Goal: Task Accomplishment & Management: Use online tool/utility

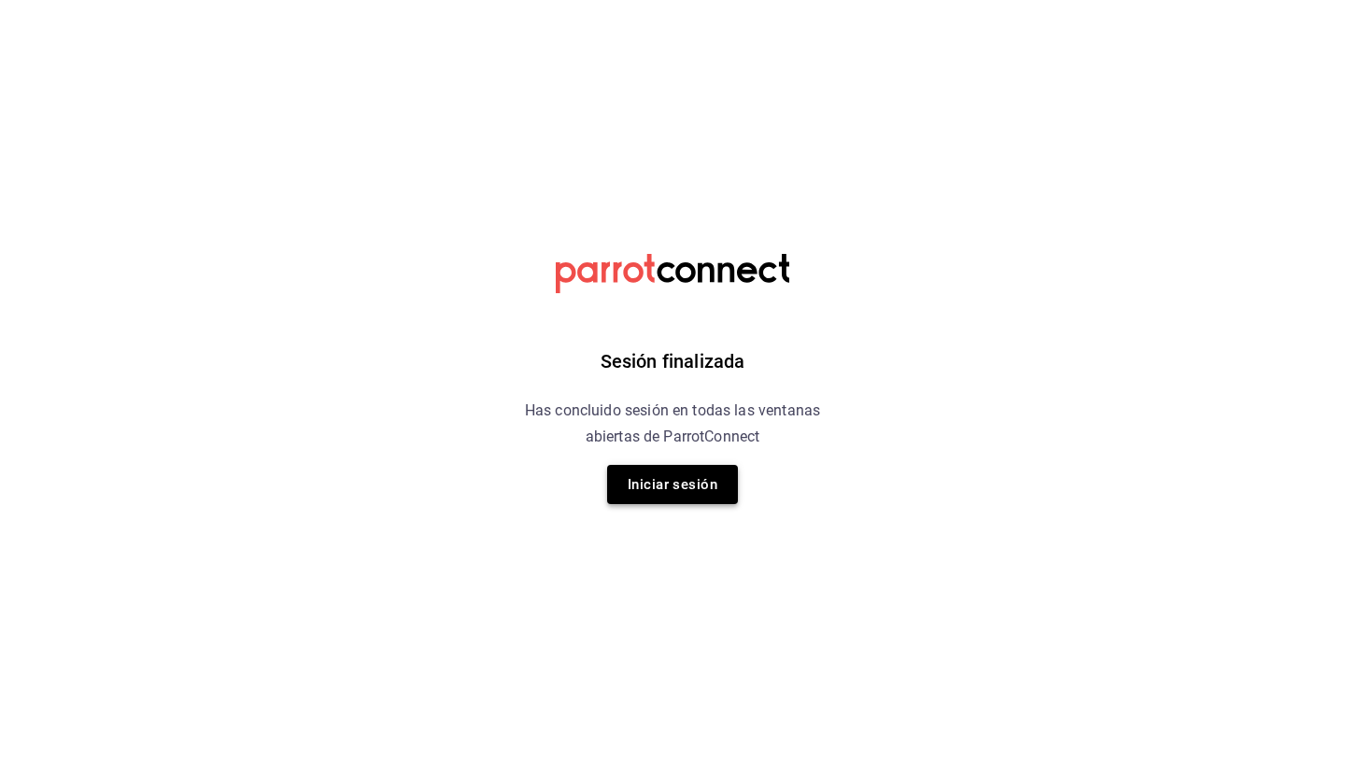
click at [659, 485] on button "Iniciar sesión" at bounding box center [672, 484] width 131 height 39
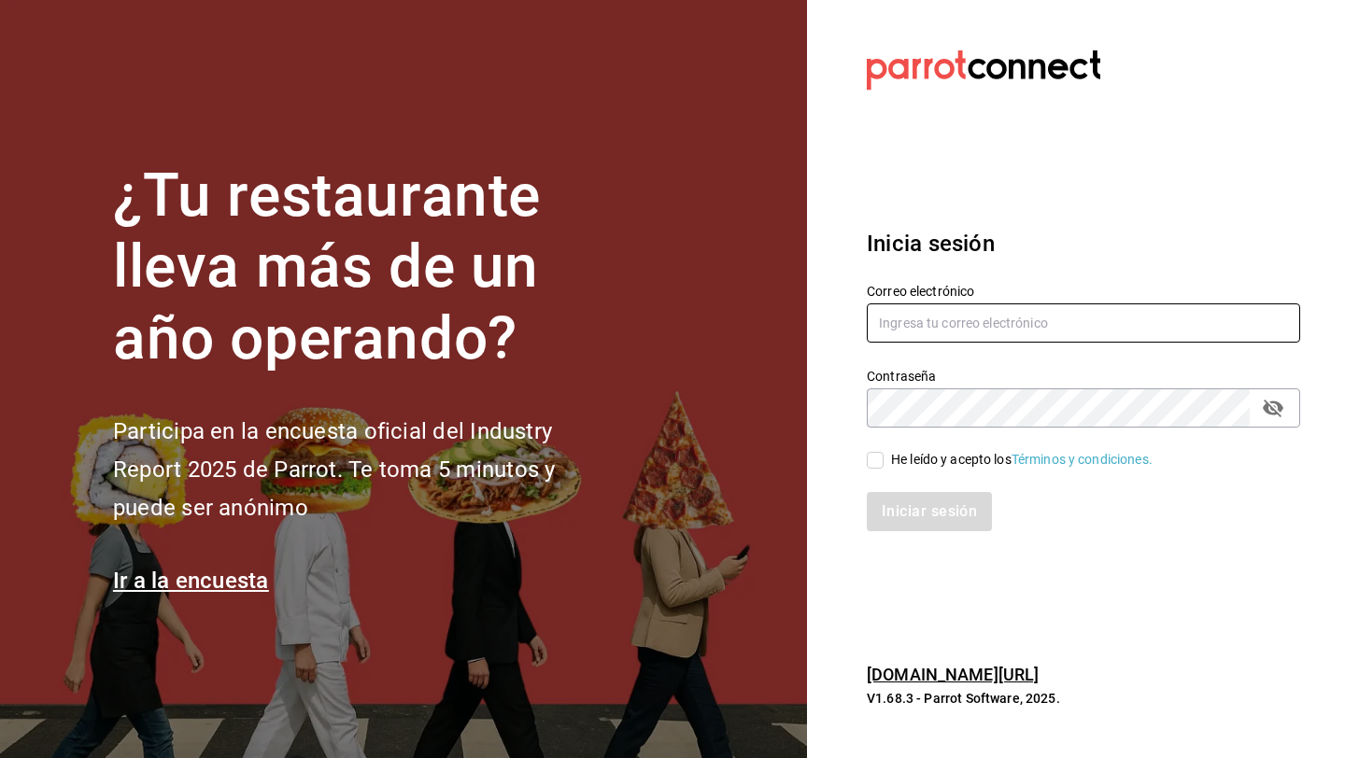
click at [1071, 327] on input "text" at bounding box center [1083, 323] width 433 height 39
type input "riveratrejoasesoria@gmail.com"
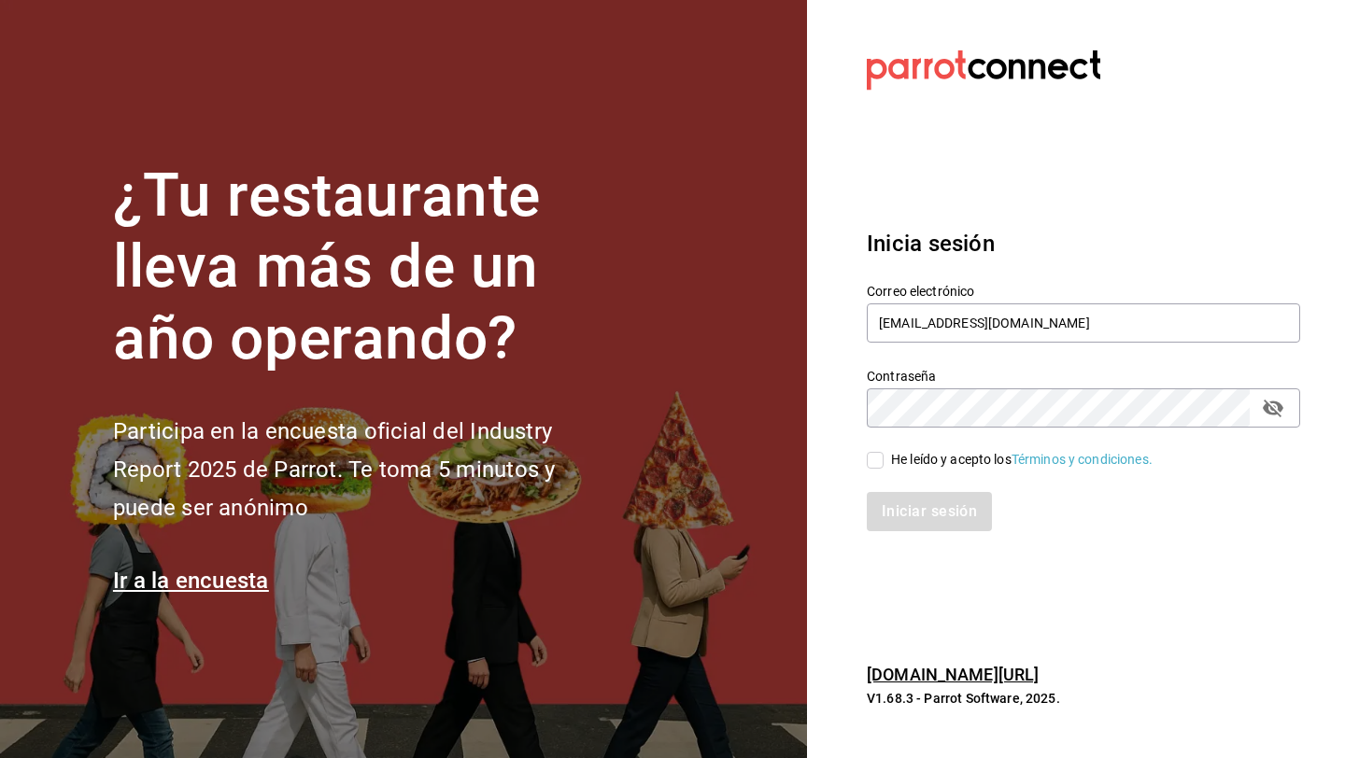
click at [884, 462] on span "He leído y acepto los Términos y condiciones." at bounding box center [1018, 460] width 269 height 20
click at [884, 462] on input "He leído y acepto los Términos y condiciones." at bounding box center [875, 460] width 17 height 17
checkbox input "true"
click at [896, 514] on button "Iniciar sesión" at bounding box center [930, 511] width 127 height 39
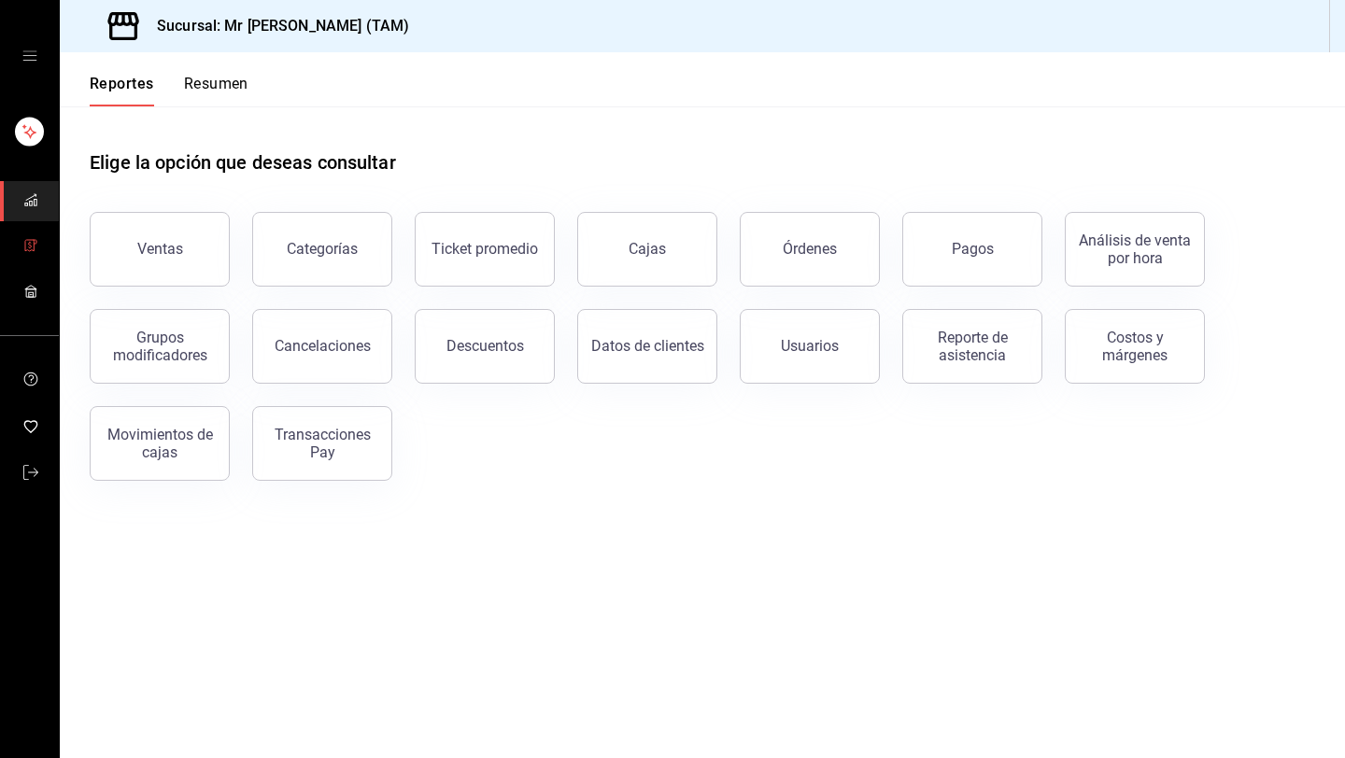
click at [26, 248] on icon "mailbox folders" at bounding box center [30, 245] width 15 height 15
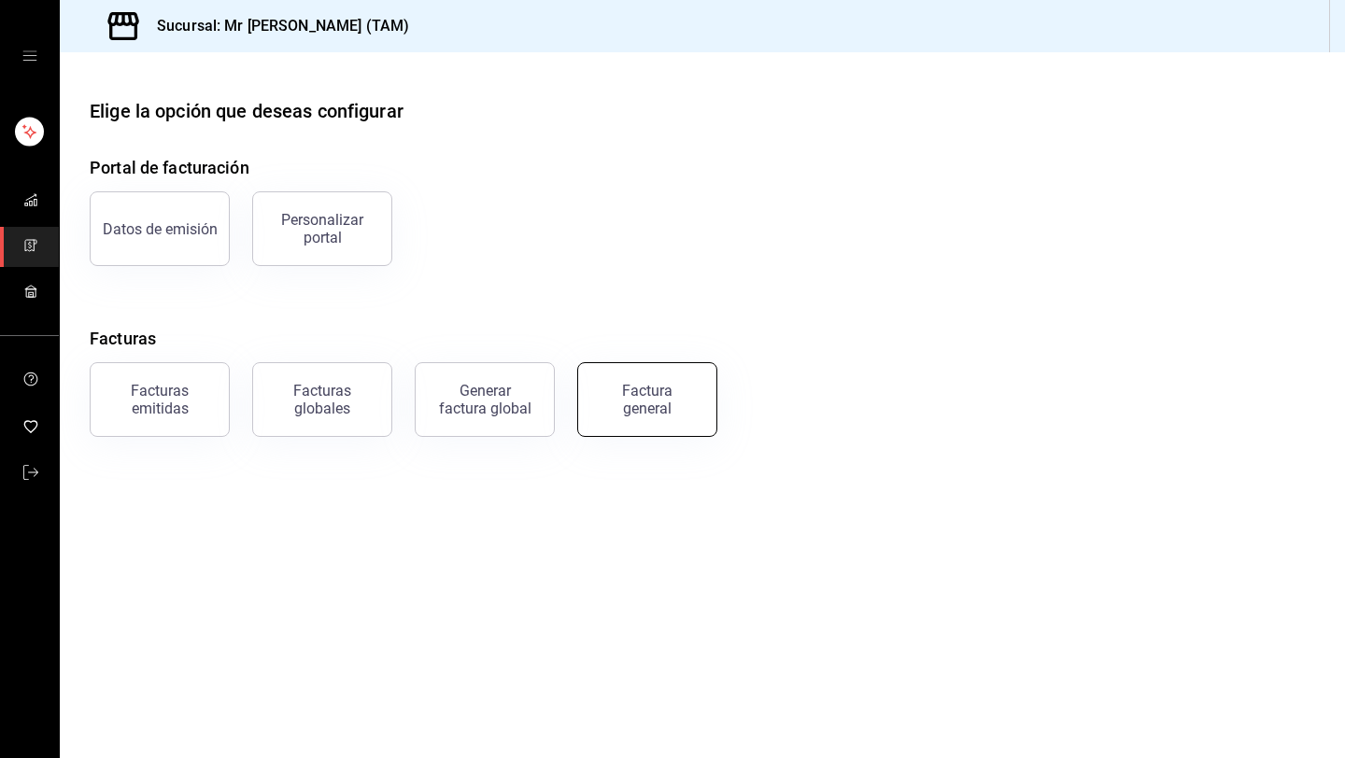
click at [652, 390] on div "Factura general" at bounding box center [647, 399] width 93 height 35
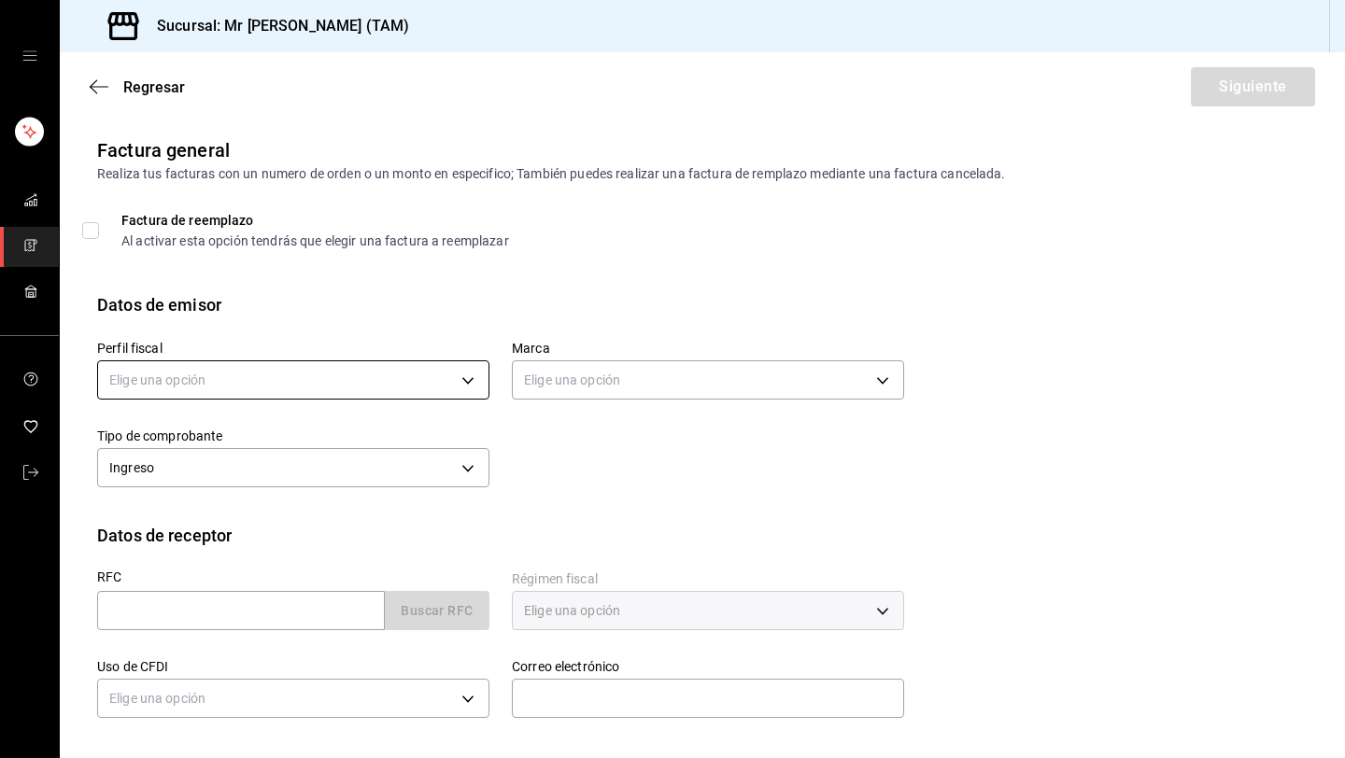
click at [172, 380] on body "Sucursal: Mr [PERSON_NAME] (TAM) Regresar Siguiente Factura general Realiza tus…" at bounding box center [672, 379] width 1345 height 758
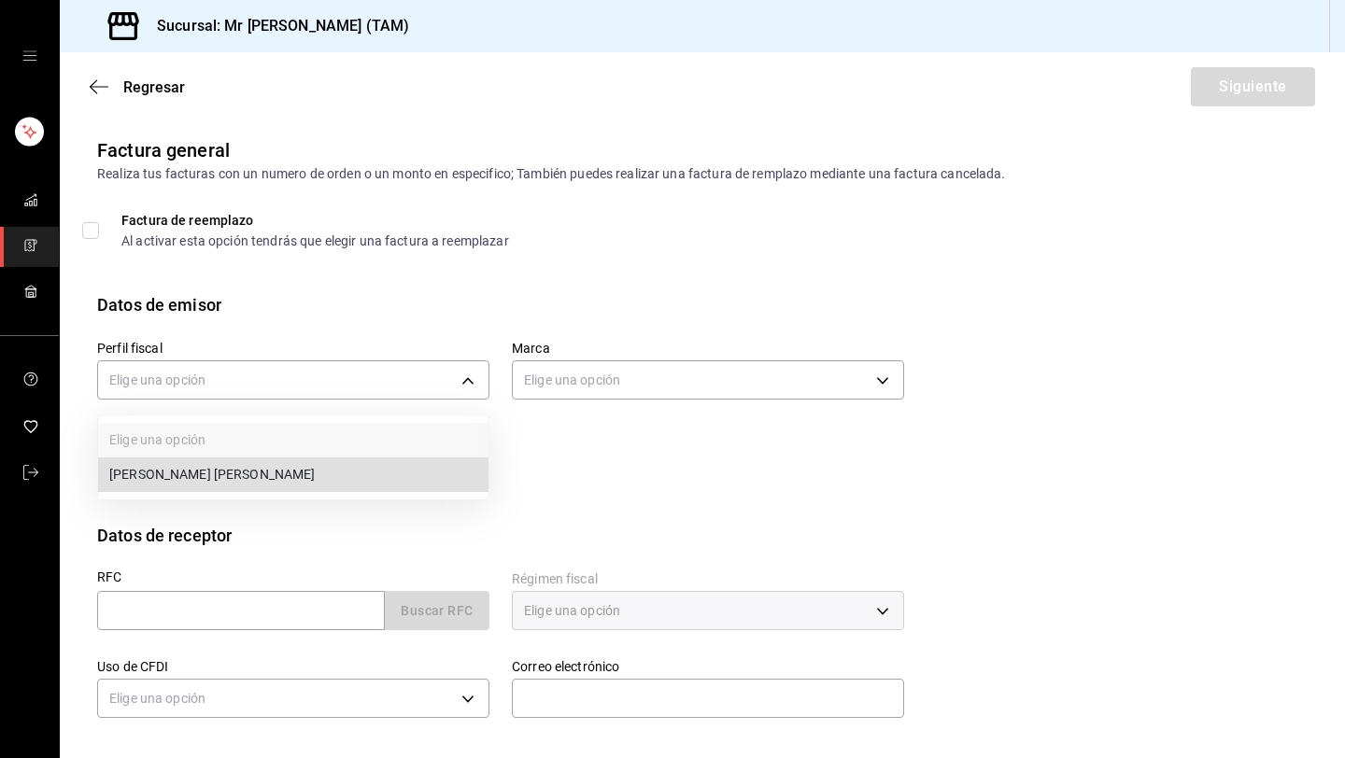
click at [183, 459] on li "[PERSON_NAME] [PERSON_NAME]" at bounding box center [293, 475] width 390 height 35
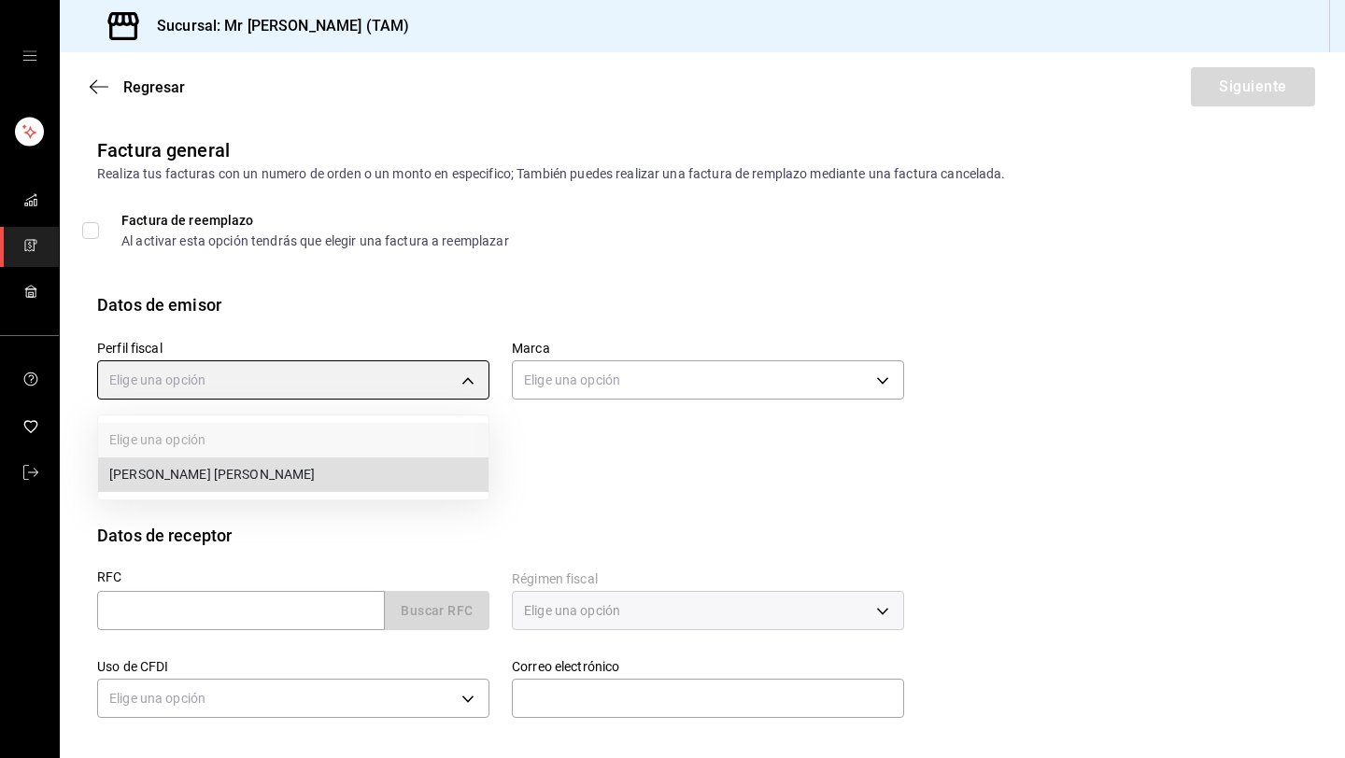
type input "81e23790-b5c9-42c9-a779-7127cee00b47"
type input "7082ddc5-3cea-471a-bd4f-d41619b848f0"
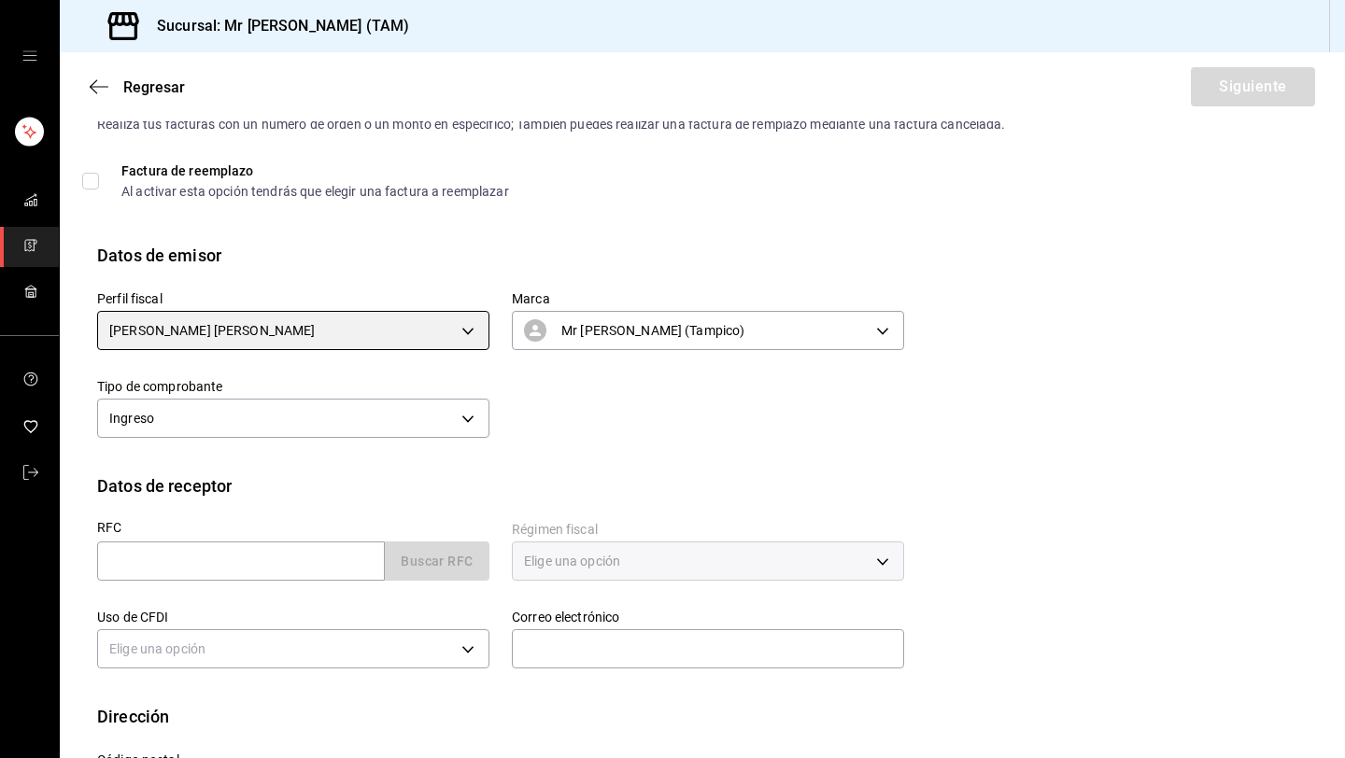
scroll to position [135, 0]
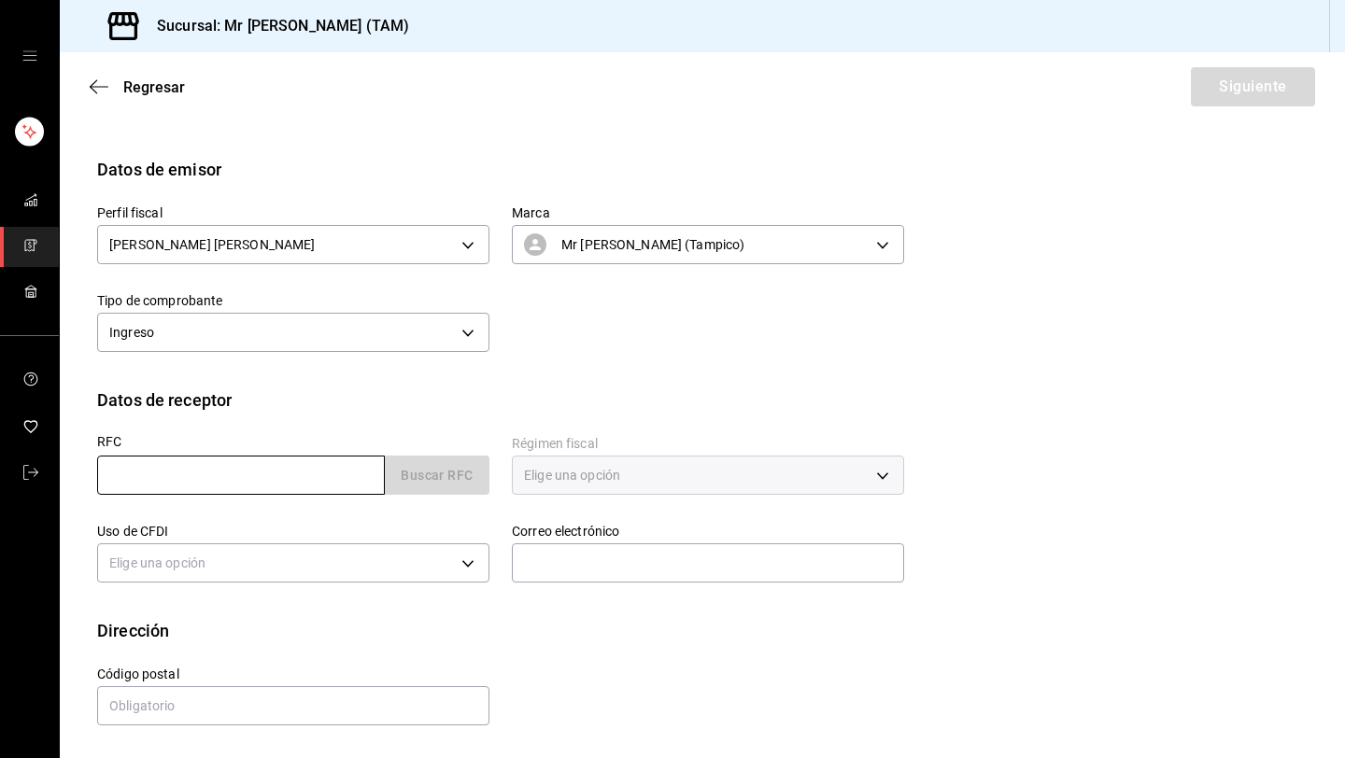
click at [148, 476] on input "text" at bounding box center [241, 475] width 288 height 39
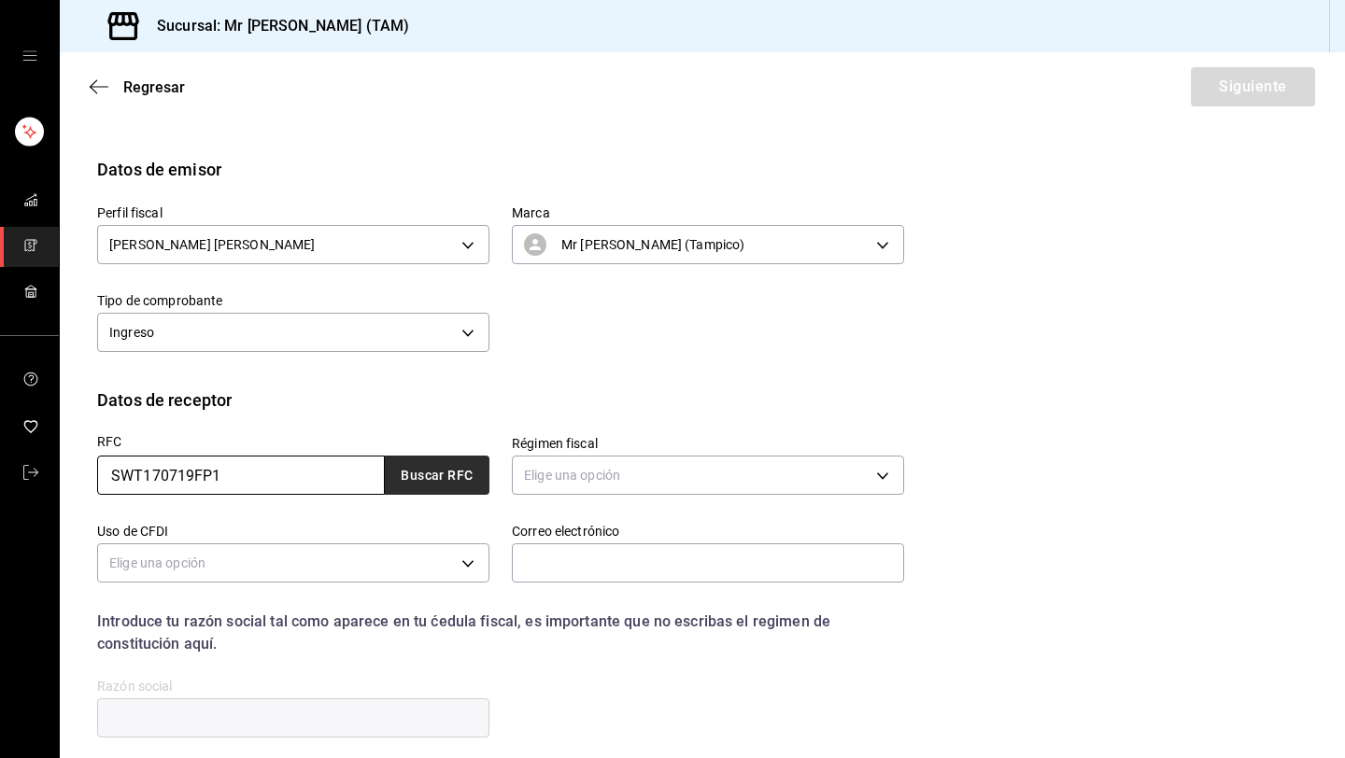
type input "SWT170719FP1"
click at [417, 488] on button "Buscar RFC" at bounding box center [437, 475] width 105 height 39
type input "601"
type input "G03"
type input "[EMAIL_ADDRESS][DOMAIN_NAME]"
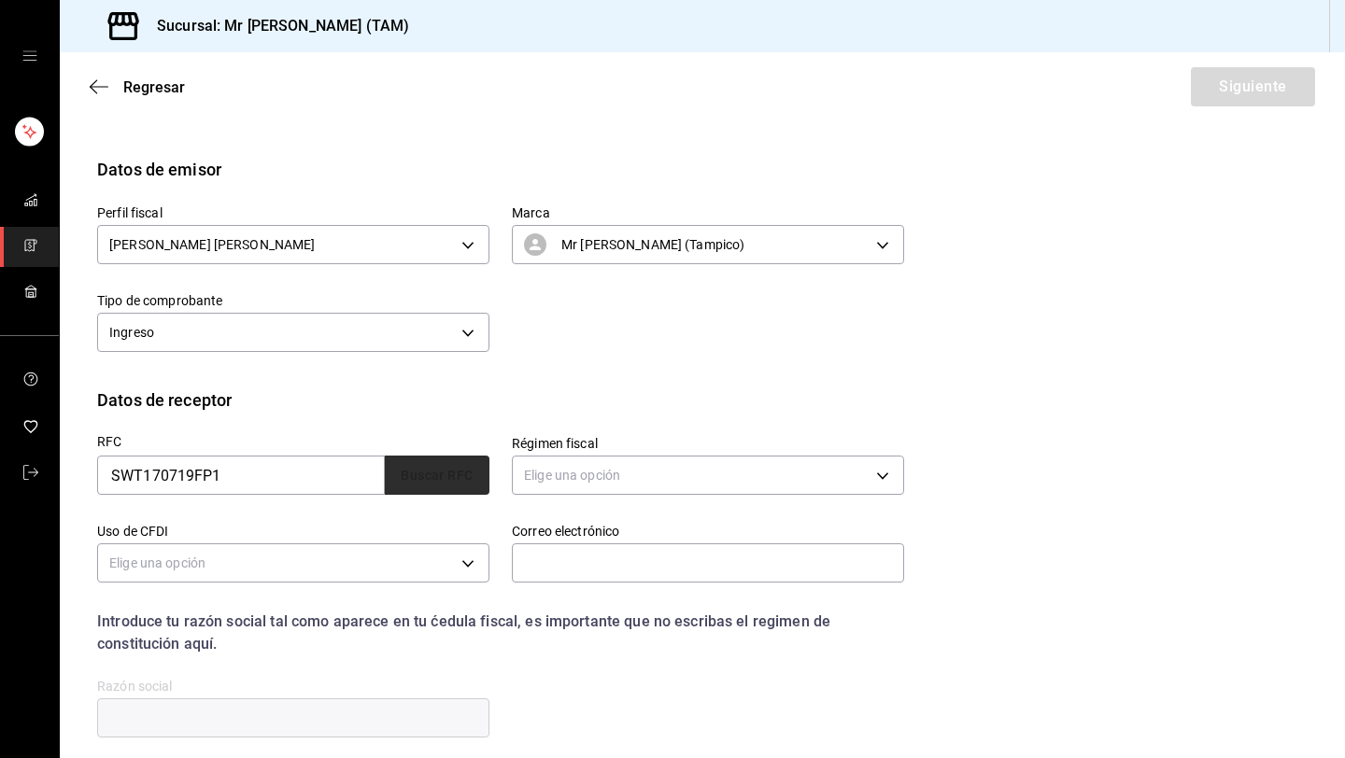
type input "54060"
type input "VEOLIA TECHNOLOGIES AND SOLUTIONS [GEOGRAPHIC_DATA]"
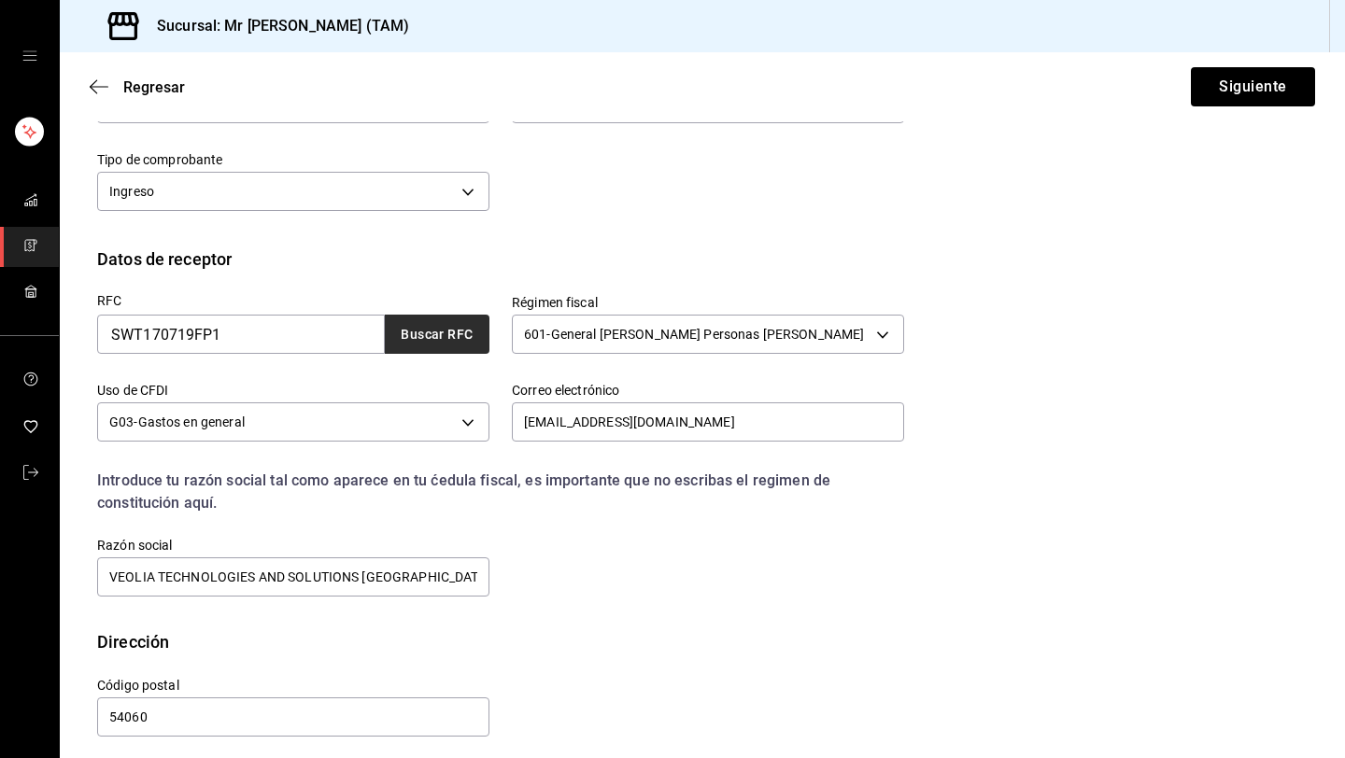
scroll to position [288, 0]
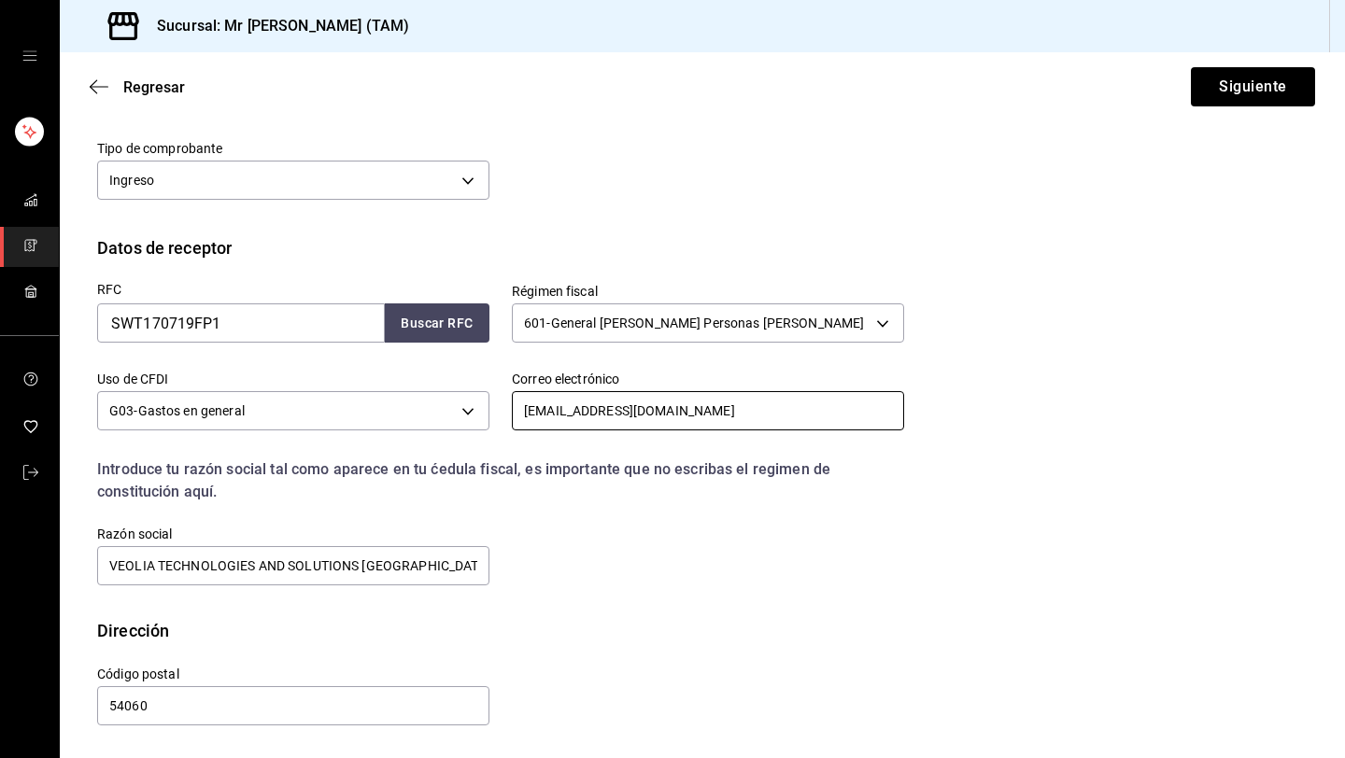
click at [685, 414] on input "[EMAIL_ADDRESS][DOMAIN_NAME]" at bounding box center [708, 410] width 392 height 39
type input "[PERSON_NAME][EMAIL_ADDRESS][PERSON_NAME][DOMAIN_NAME]"
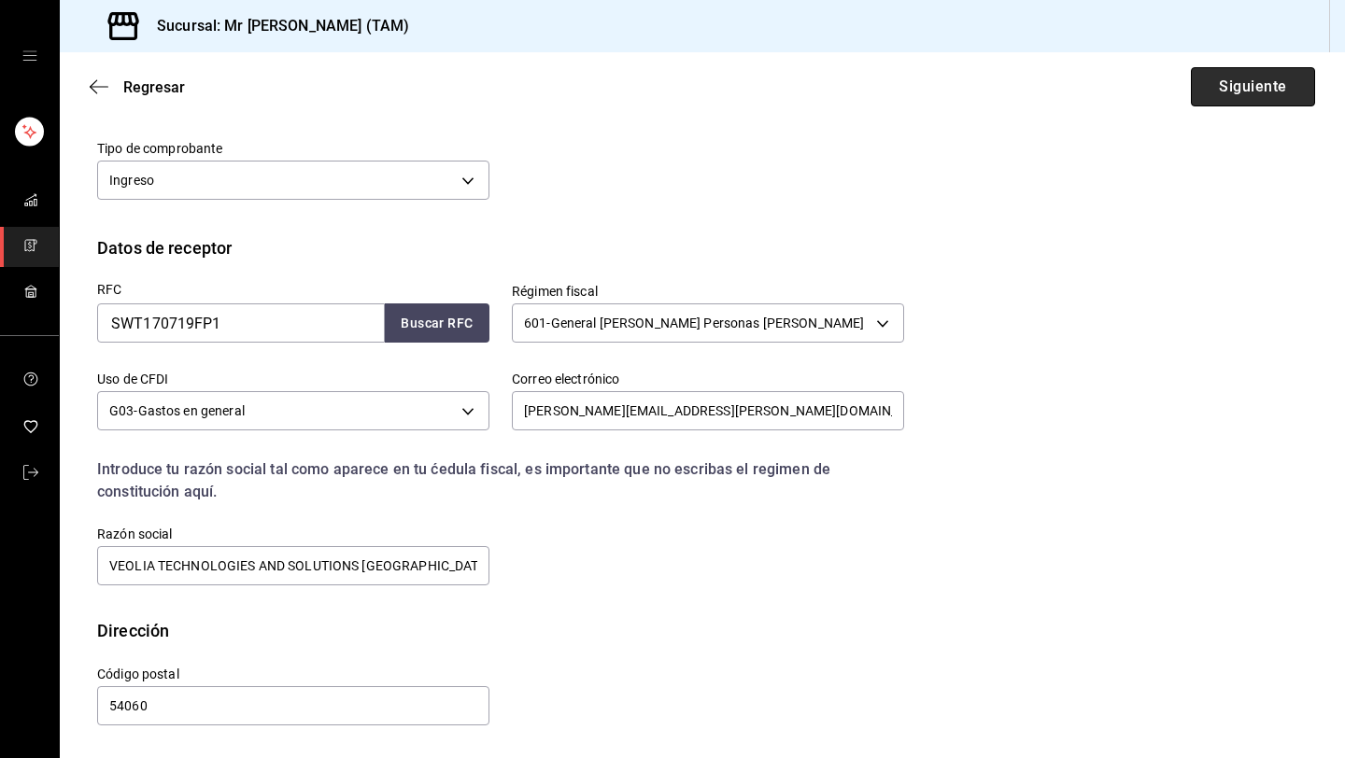
click at [1245, 78] on button "Siguiente" at bounding box center [1253, 86] width 124 height 39
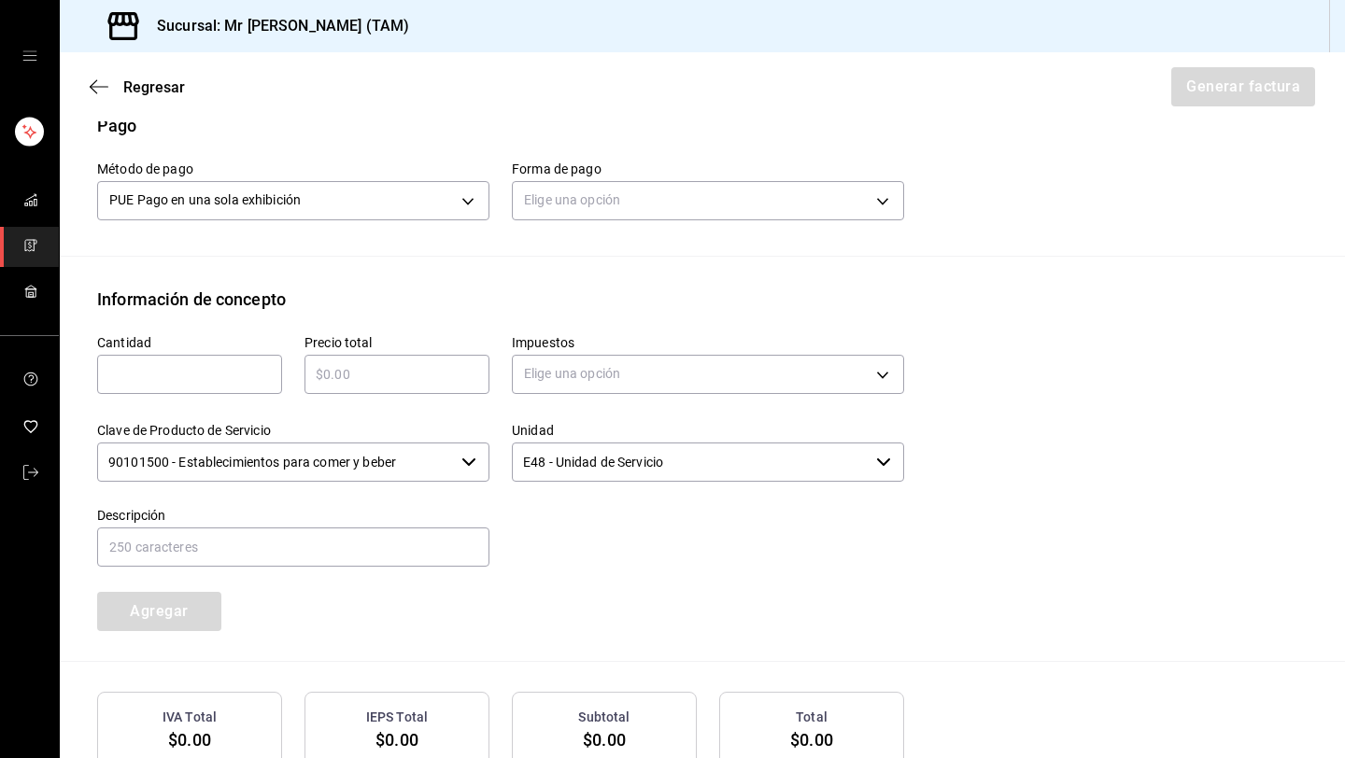
scroll to position [601, 0]
click at [750, 206] on body "Sucursal: Mr [PERSON_NAME] (TAM) Regresar Generar factura Emisor Perfil fiscal …" at bounding box center [672, 379] width 1345 height 758
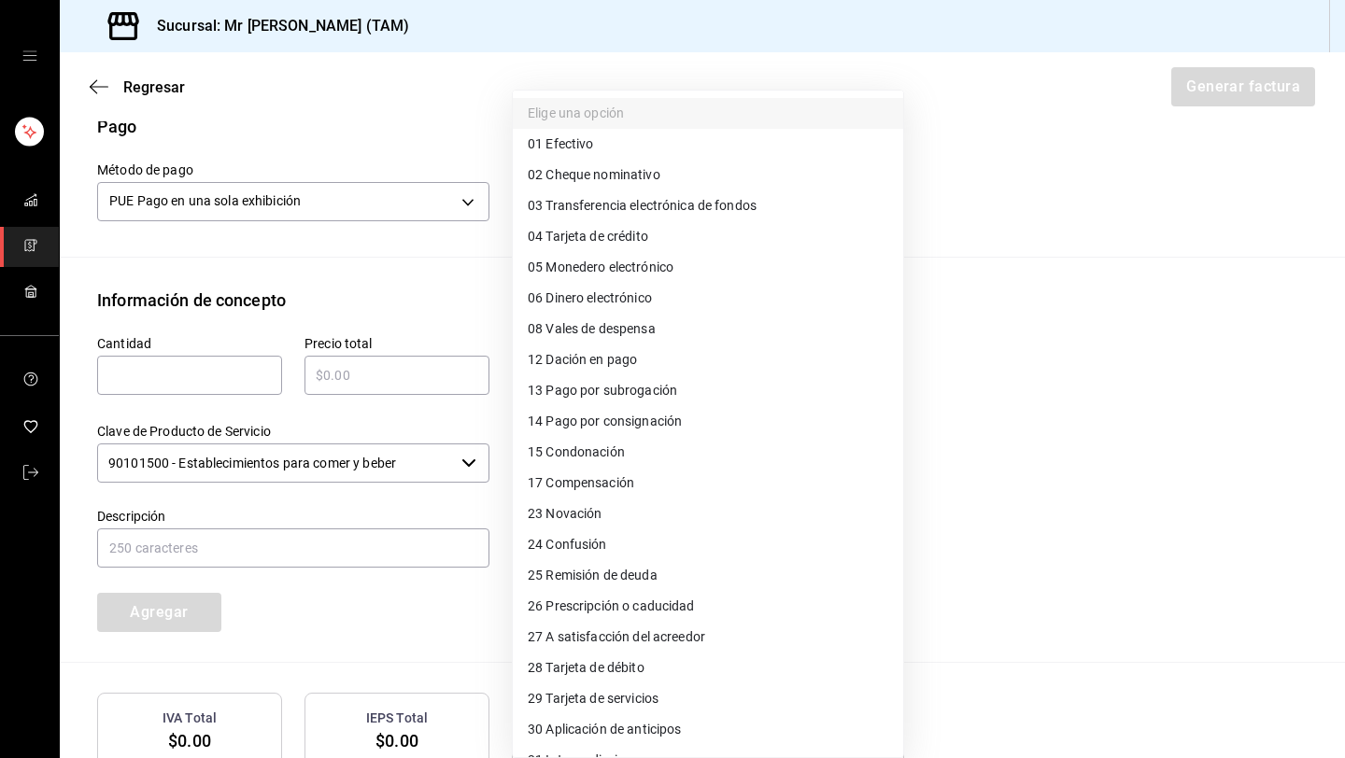
click at [659, 239] on li "04 Tarjeta de crédito" at bounding box center [708, 236] width 390 height 31
type input "04"
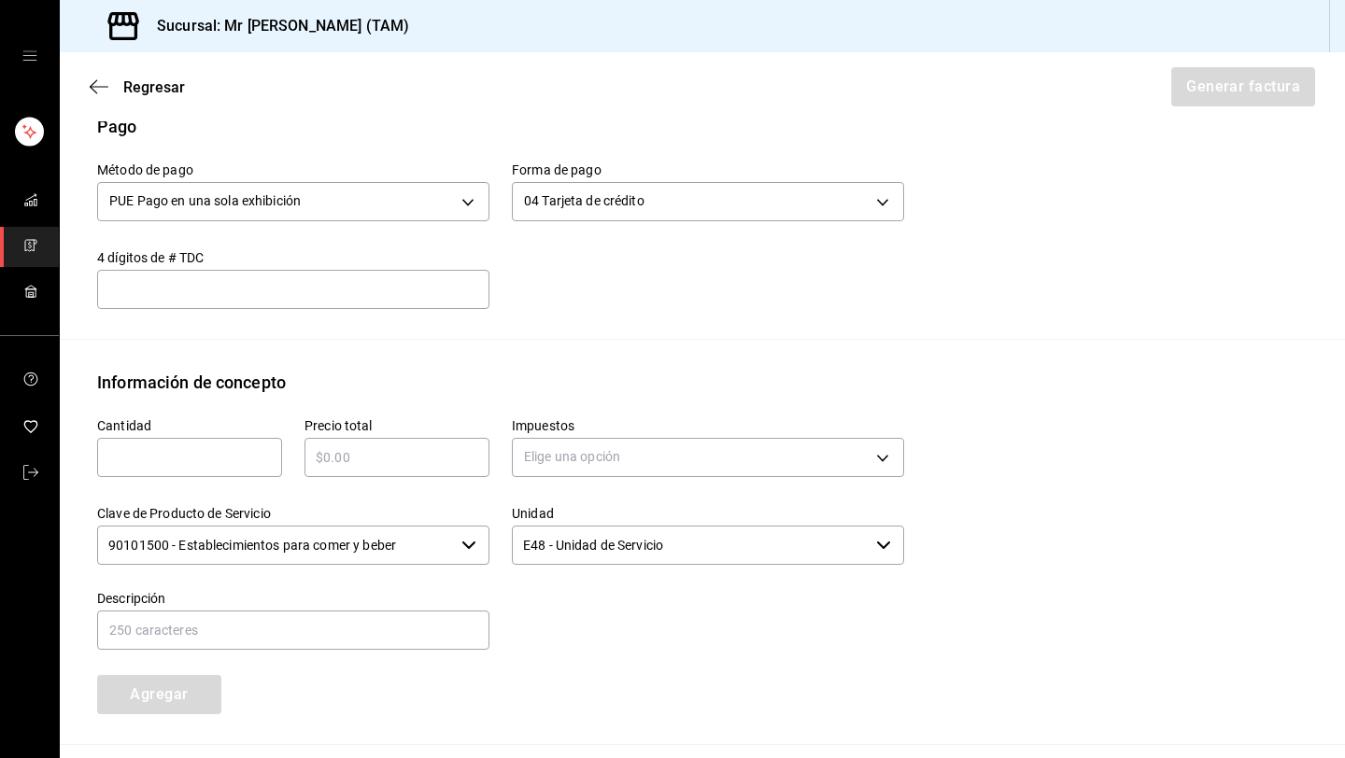
click at [422, 291] on input "text" at bounding box center [293, 289] width 392 height 22
click at [229, 451] on input "text" at bounding box center [189, 457] width 185 height 22
type input "1"
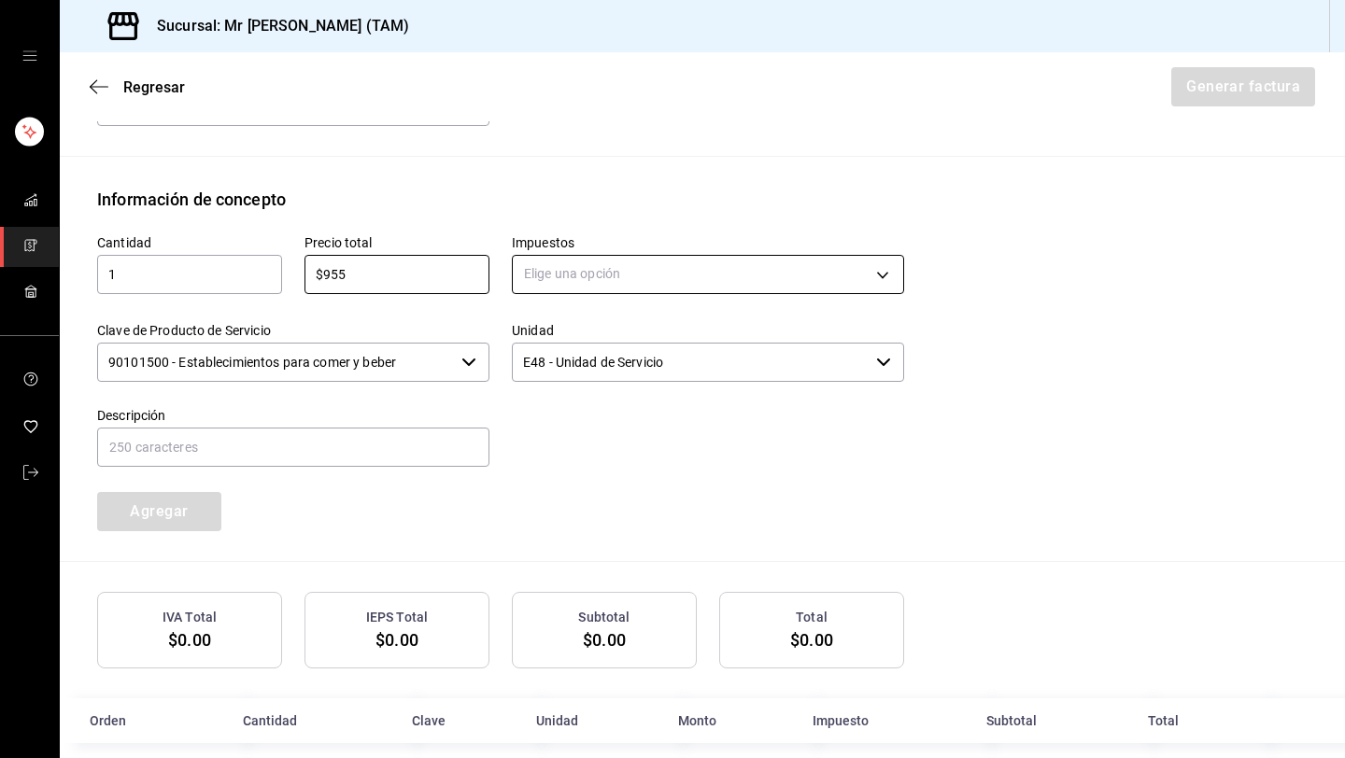
scroll to position [785, 0]
type input "$955"
click at [596, 276] on body "Sucursal: Mr [PERSON_NAME] (TAM) Regresar Generar factura Emisor Perfil fiscal …" at bounding box center [672, 379] width 1345 height 758
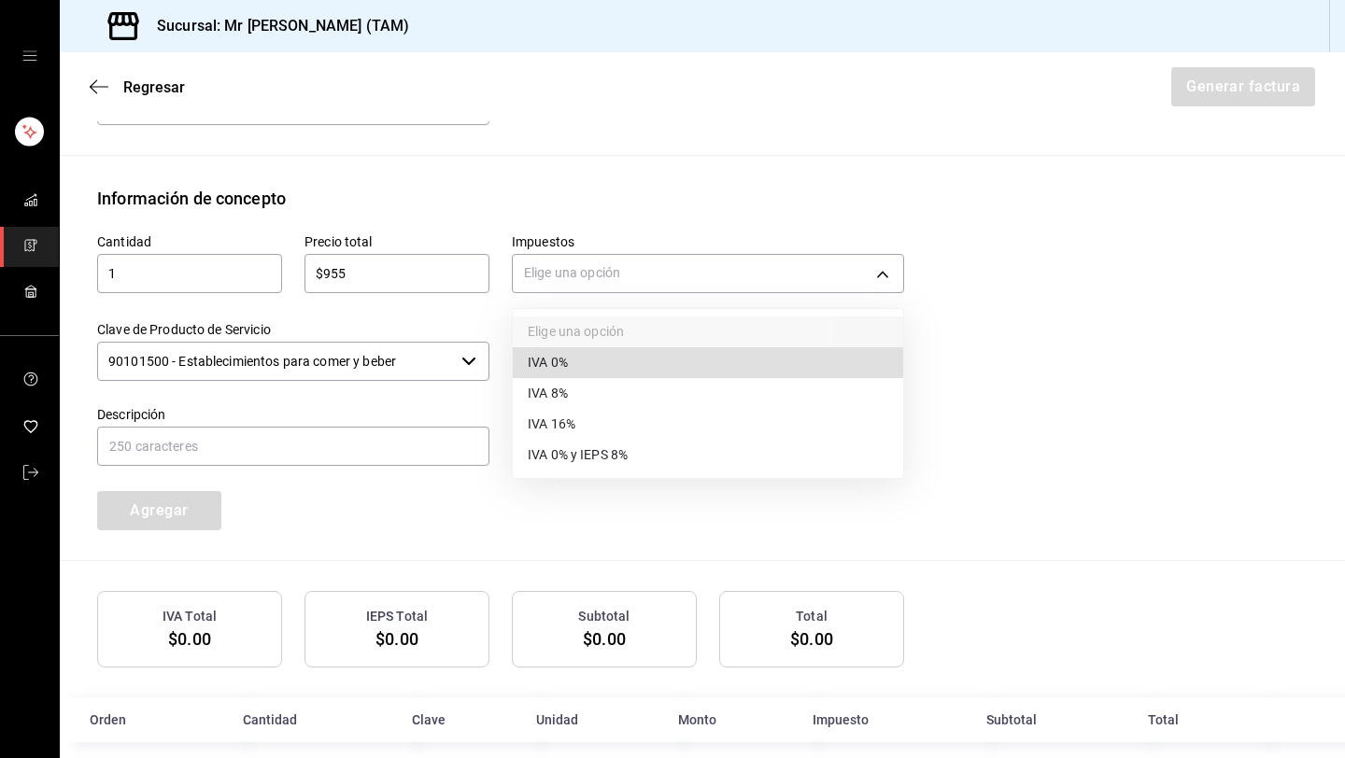
click at [569, 419] on span "IVA 16%" at bounding box center [552, 425] width 48 height 20
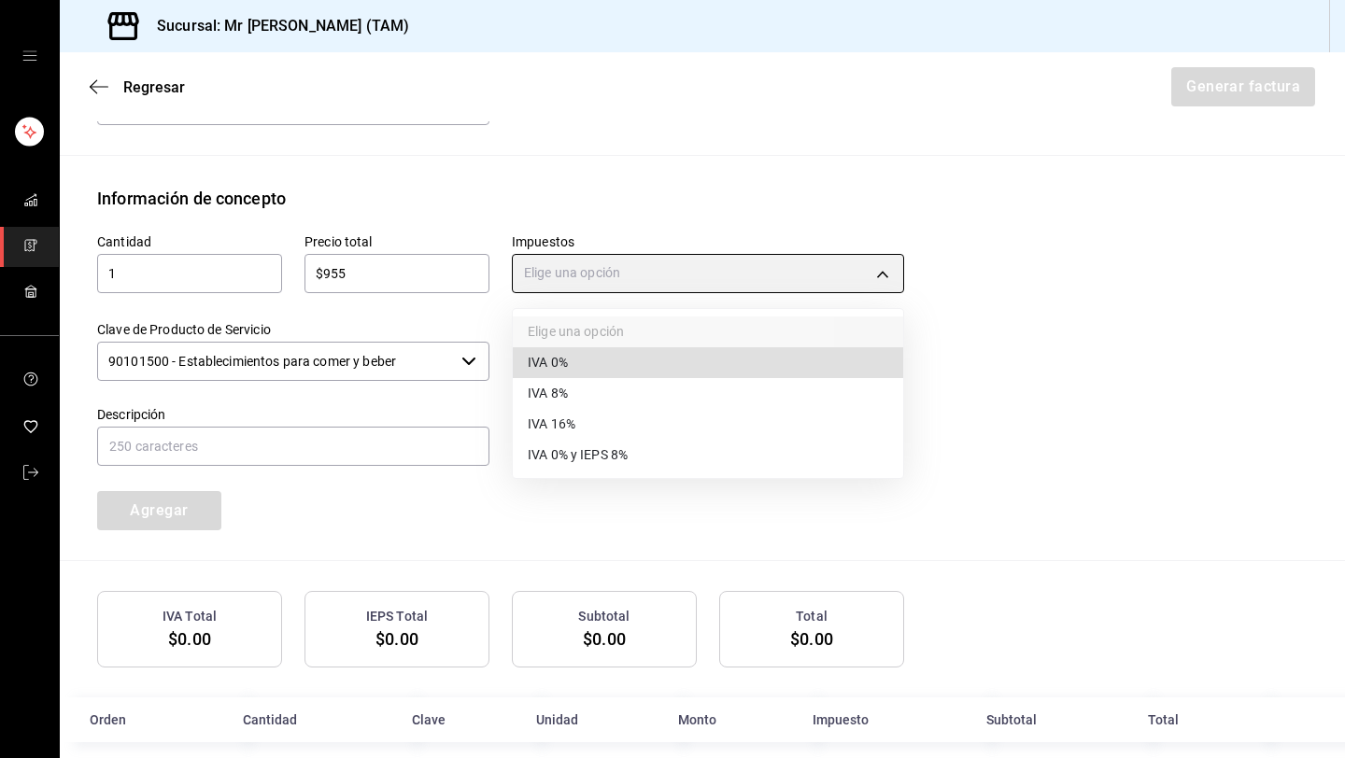
type input "IVA_16"
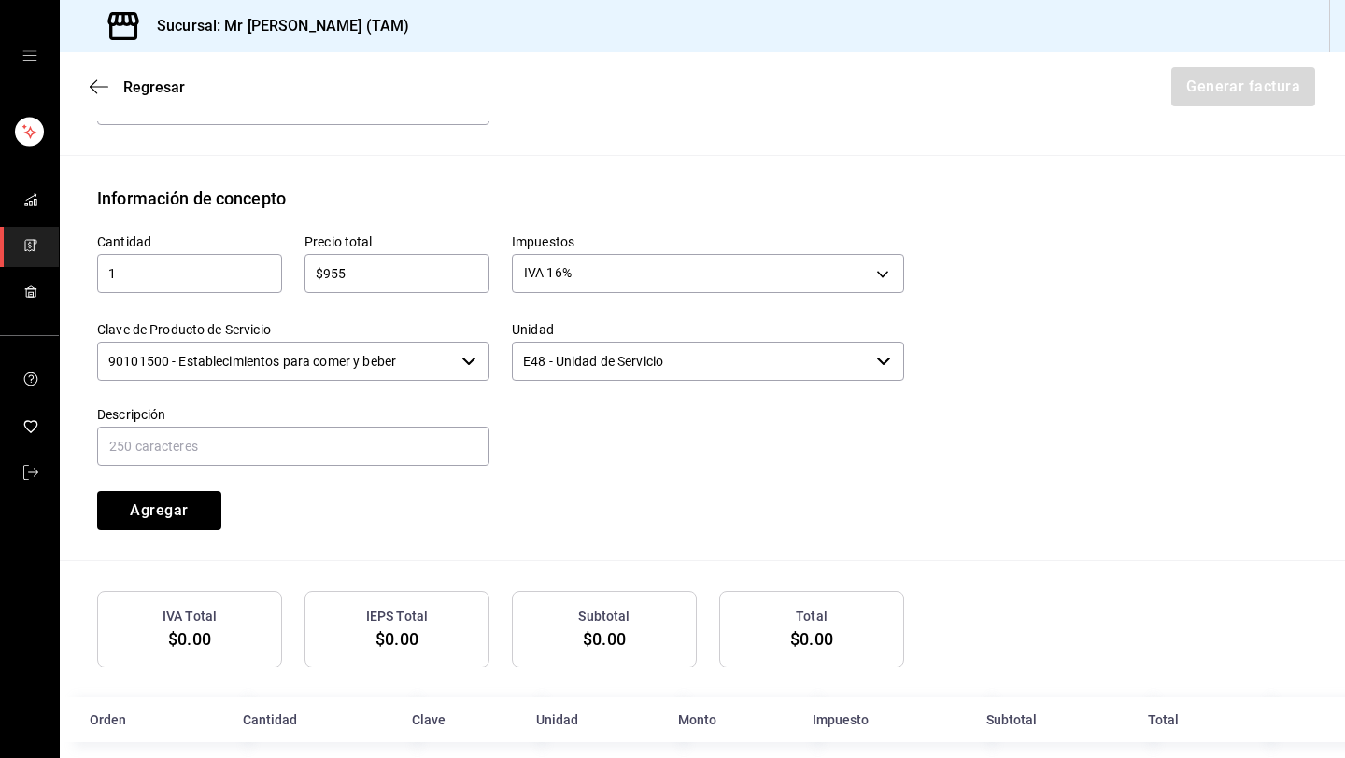
click at [393, 356] on input "90101500 - Establecimientos para comer y beber" at bounding box center [275, 361] width 357 height 39
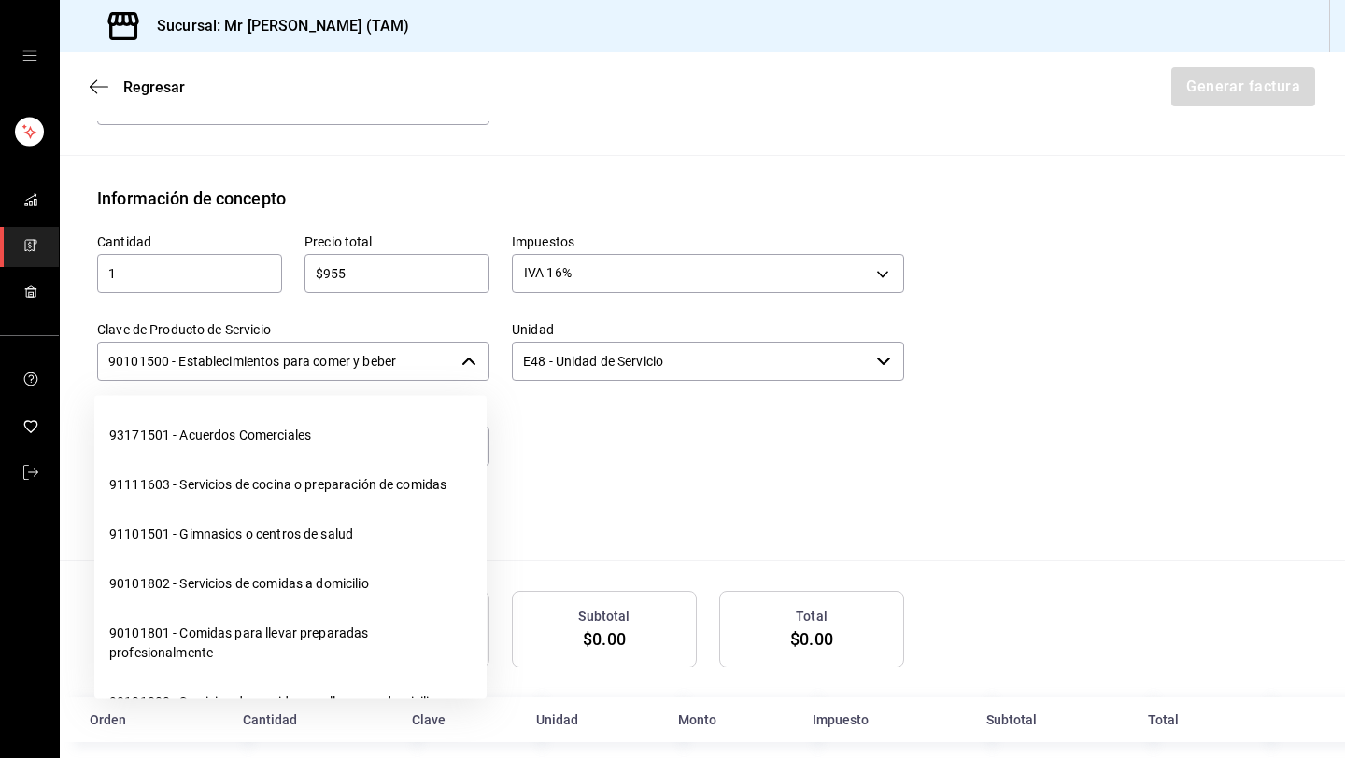
click at [393, 356] on input "90101500 - Establecimientos para comer y beber" at bounding box center [275, 361] width 357 height 39
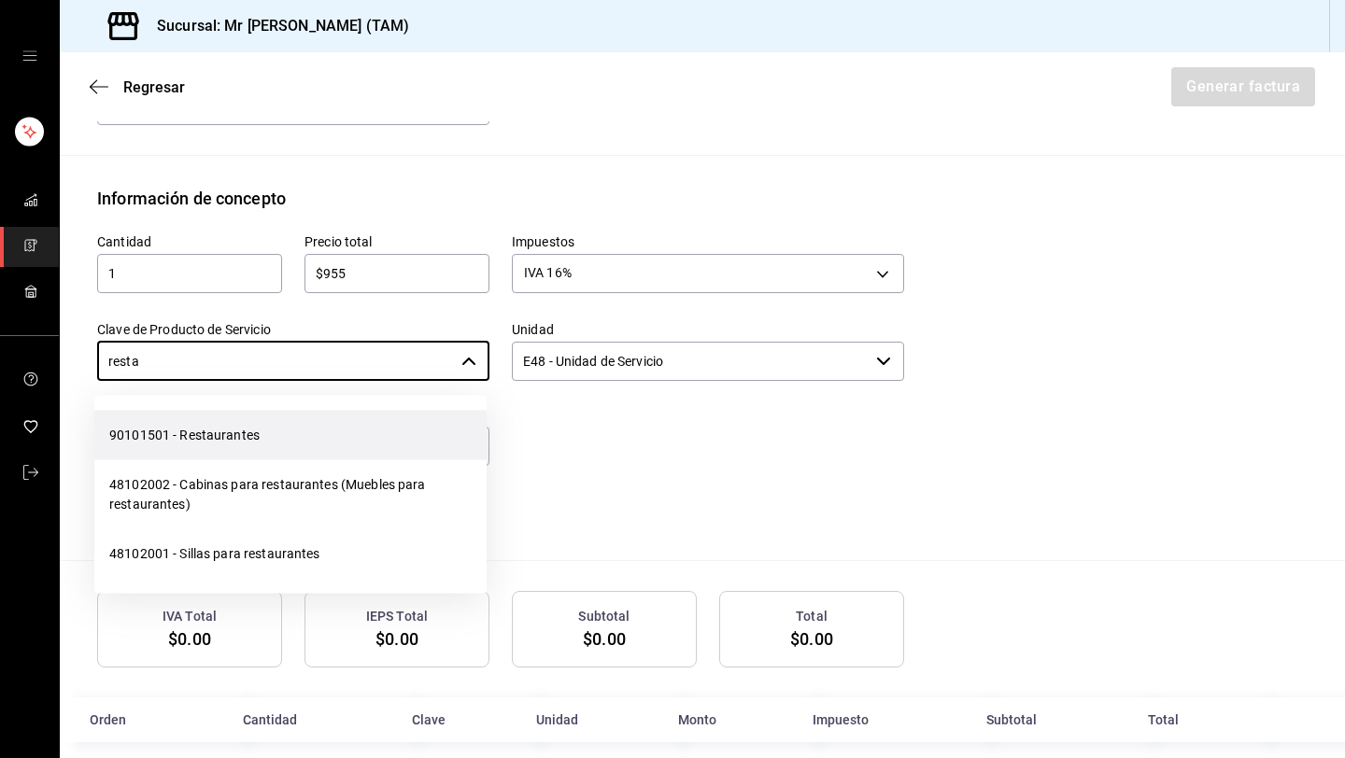
click at [371, 437] on li "90101501 - Restaurantes" at bounding box center [290, 436] width 392 height 50
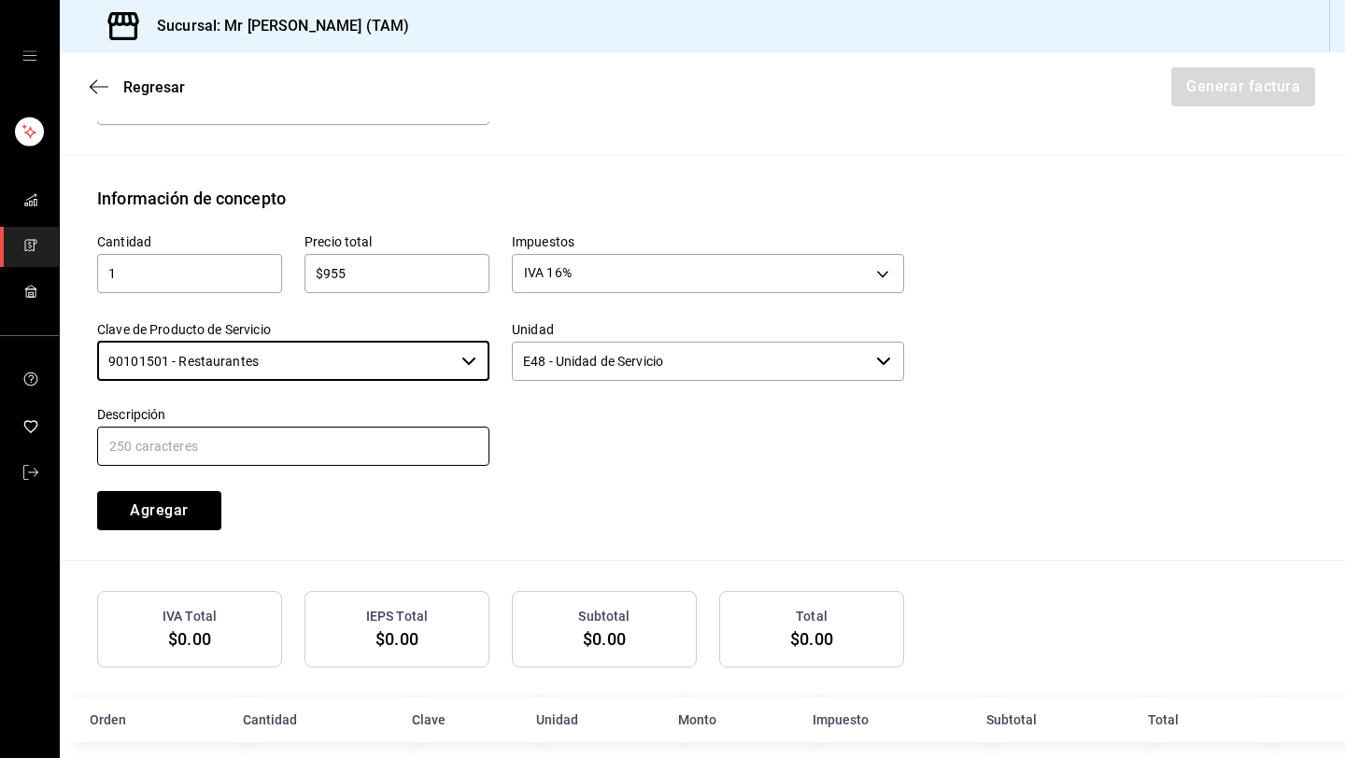
type input "90101501 - Restaurantes"
click at [347, 446] on input "text" at bounding box center [293, 446] width 392 height 39
paste input "CONSUMO DEL DIA [DATE]"
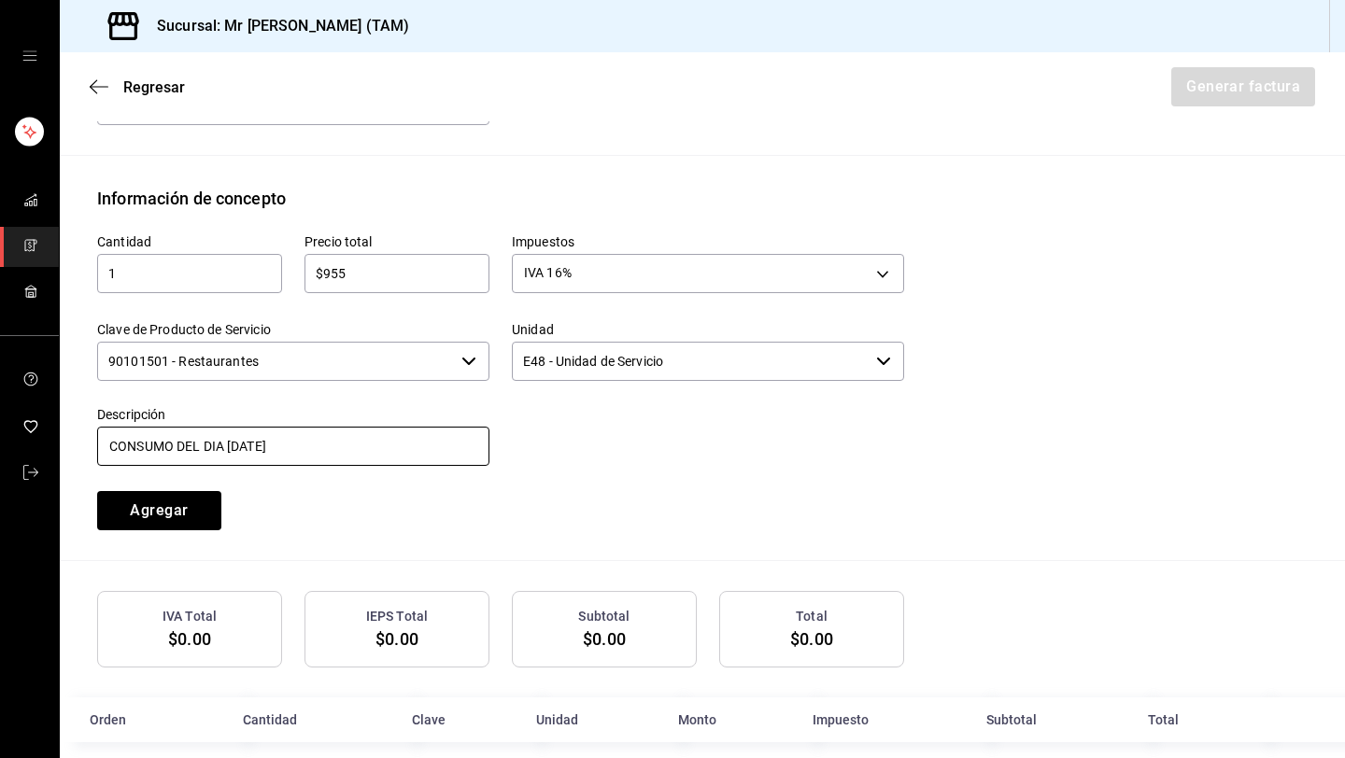
click at [248, 446] on input "CONSUMO DEL DIA [DATE]" at bounding box center [293, 446] width 392 height 39
type input "CONSUMO DEL DIA [DATE]"
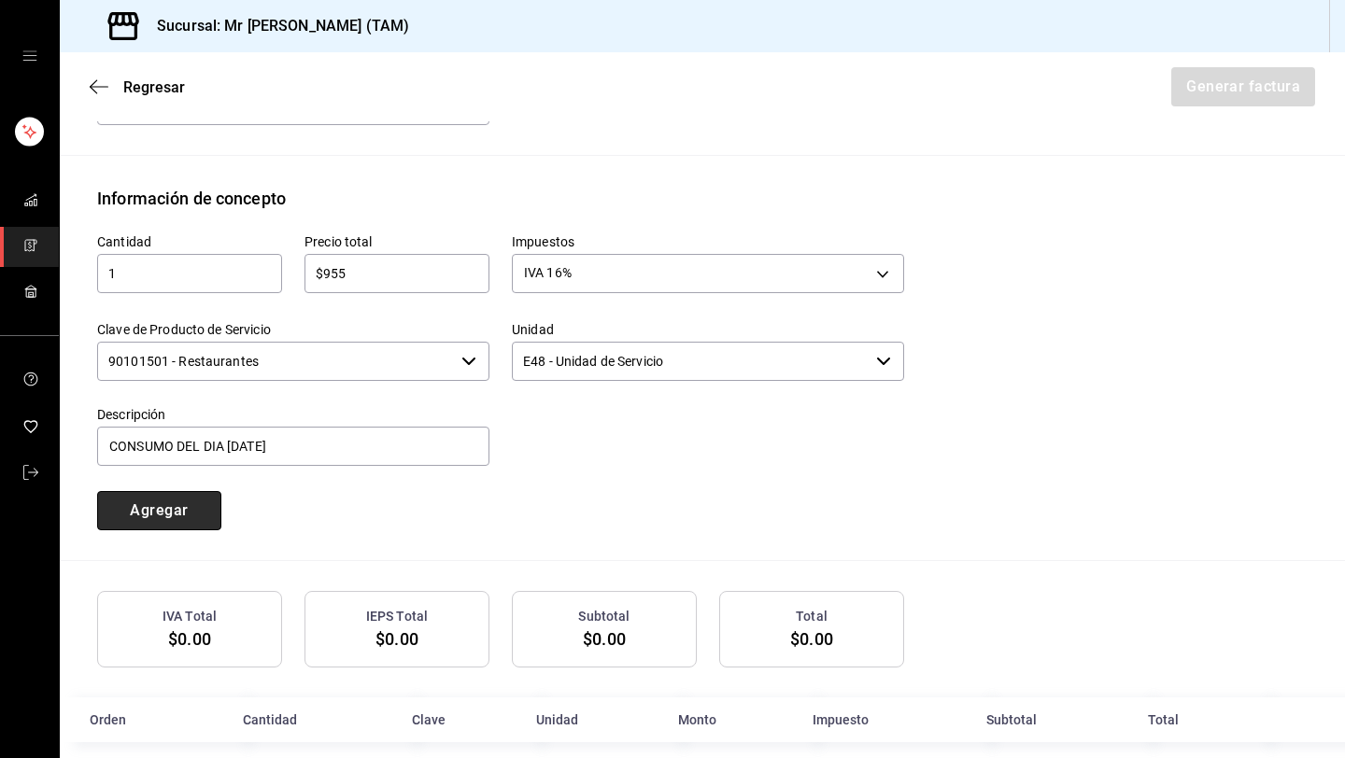
click at [175, 510] on button "Agregar" at bounding box center [159, 510] width 124 height 39
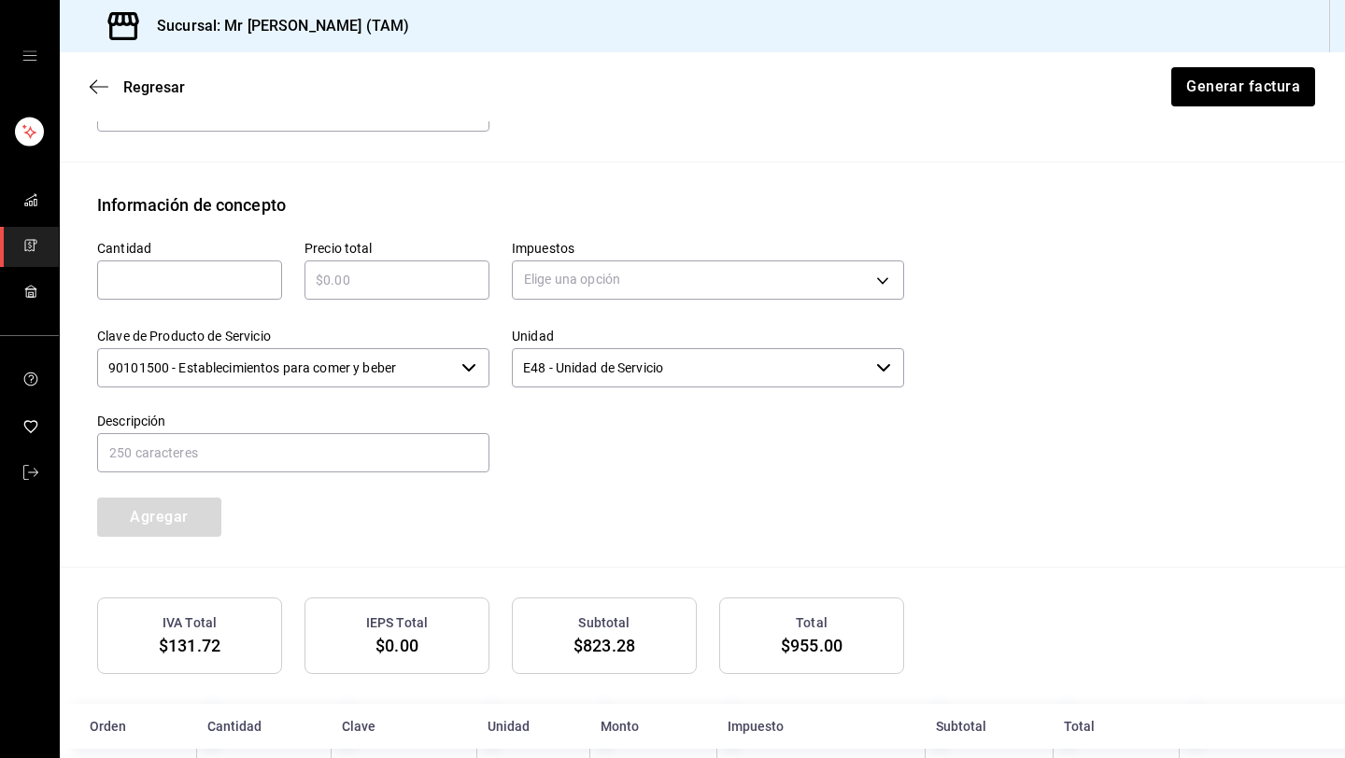
scroll to position [771, 0]
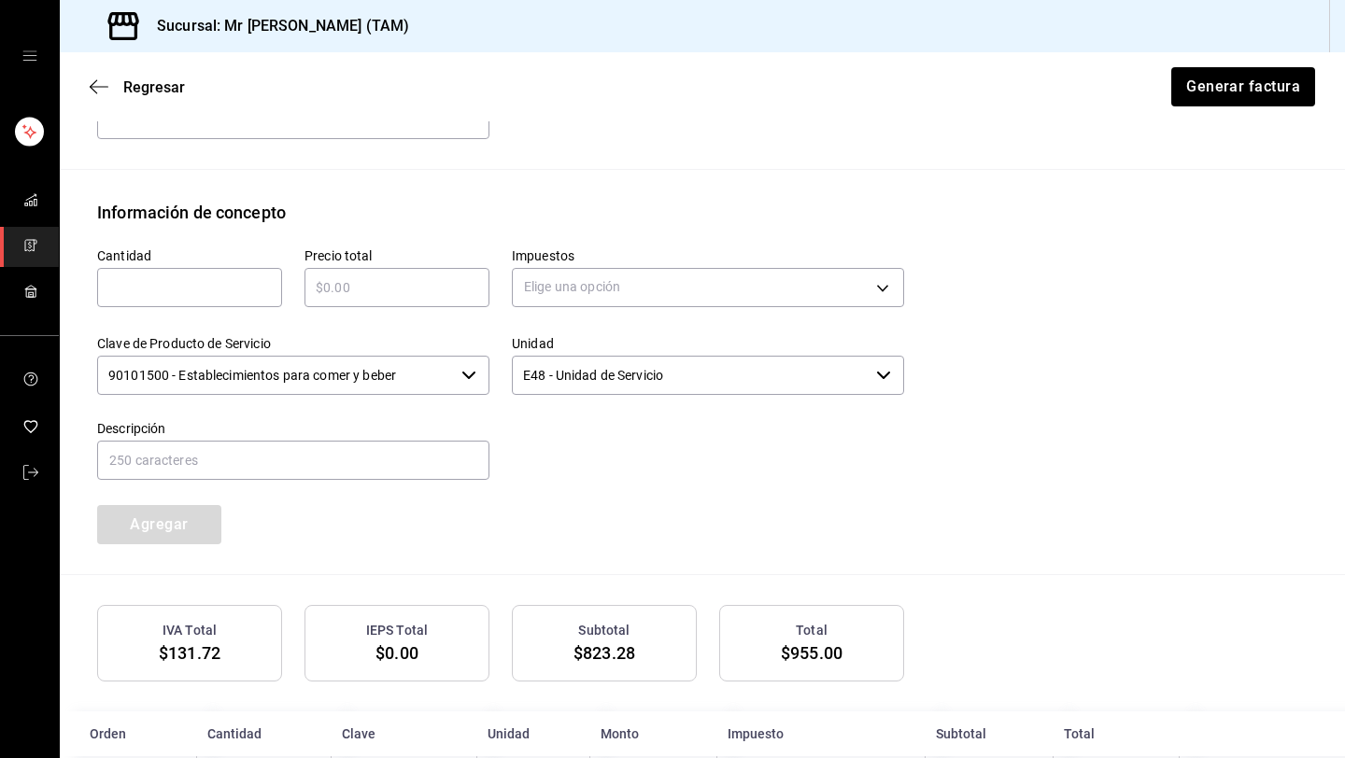
click at [233, 292] on input "text" at bounding box center [189, 287] width 185 height 22
type input "1"
type input "$95.50"
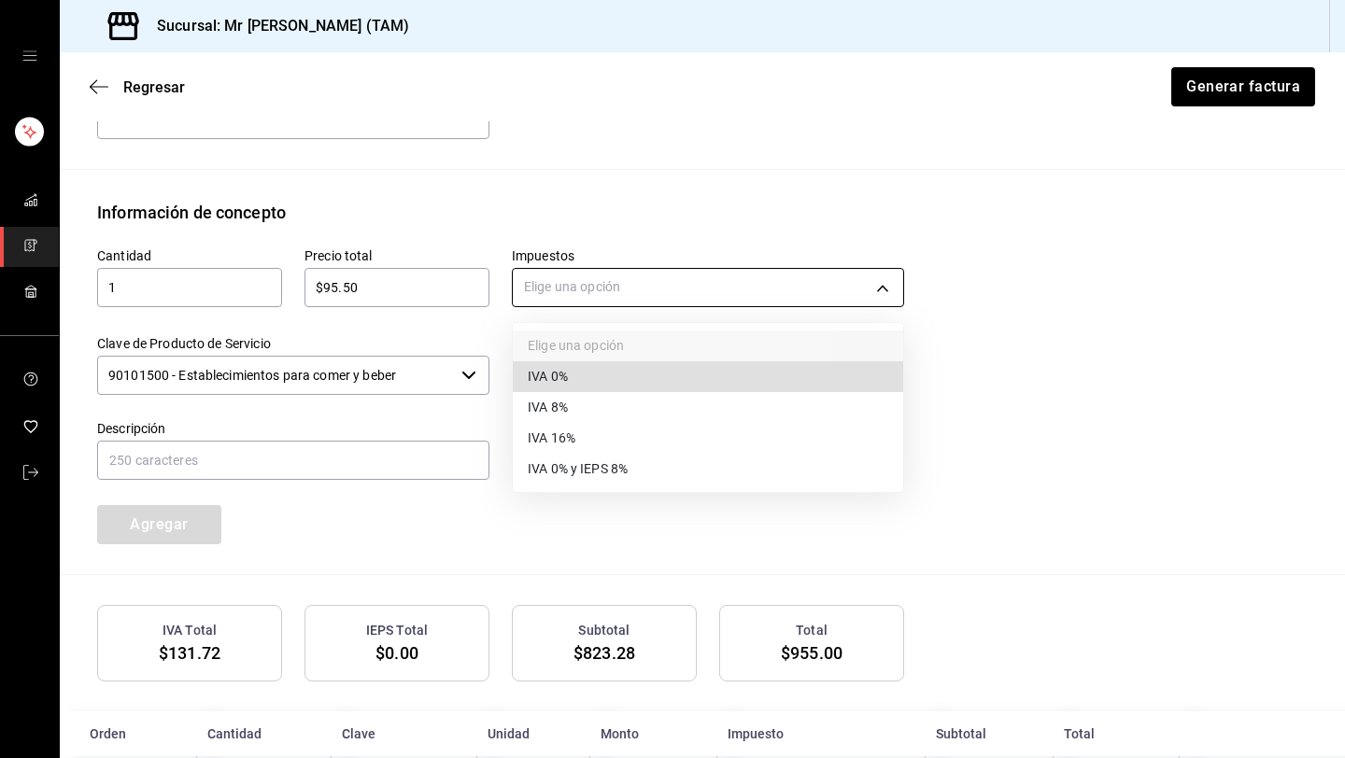
click at [582, 271] on body "Sucursal: Mr [PERSON_NAME] (TAM) Regresar Generar factura Emisor Perfil fiscal …" at bounding box center [672, 379] width 1345 height 758
click at [543, 388] on li "IVA 0%" at bounding box center [708, 376] width 390 height 31
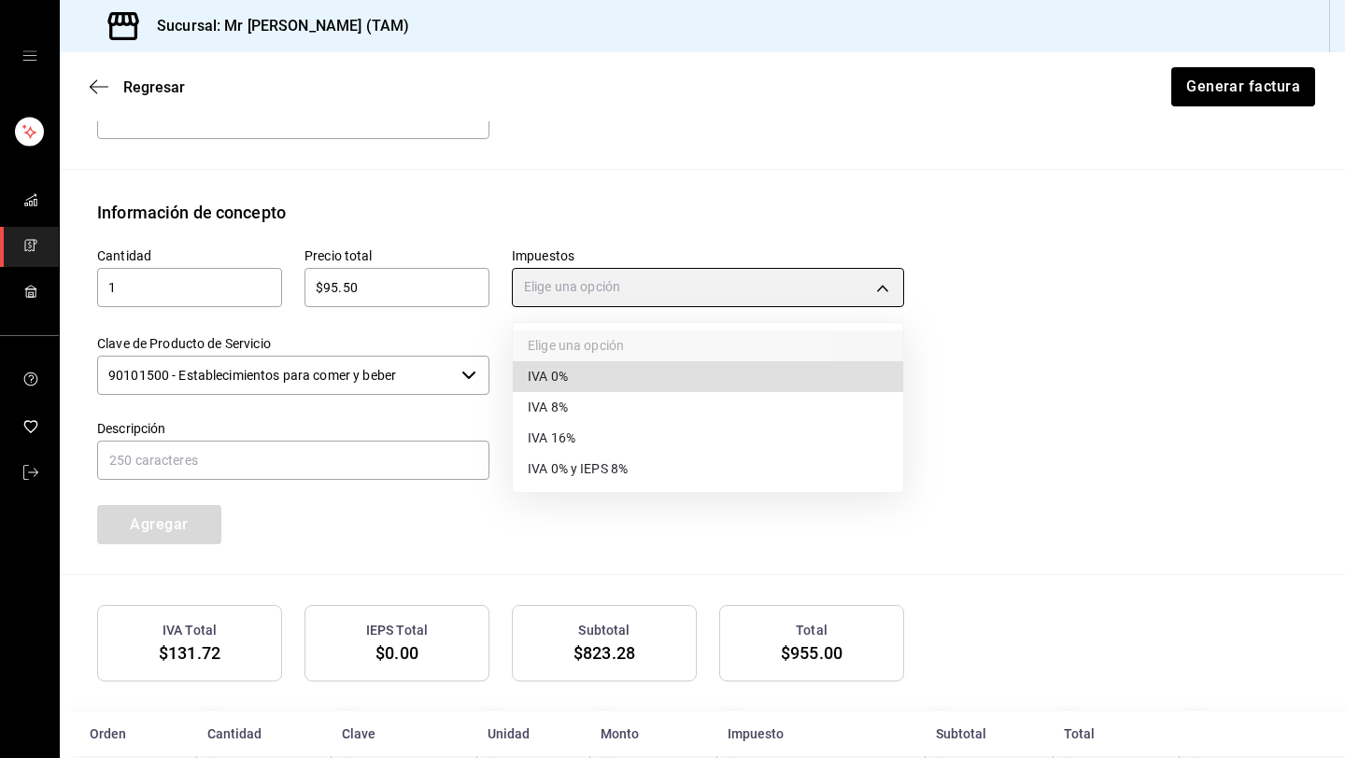
type input "IVA_0"
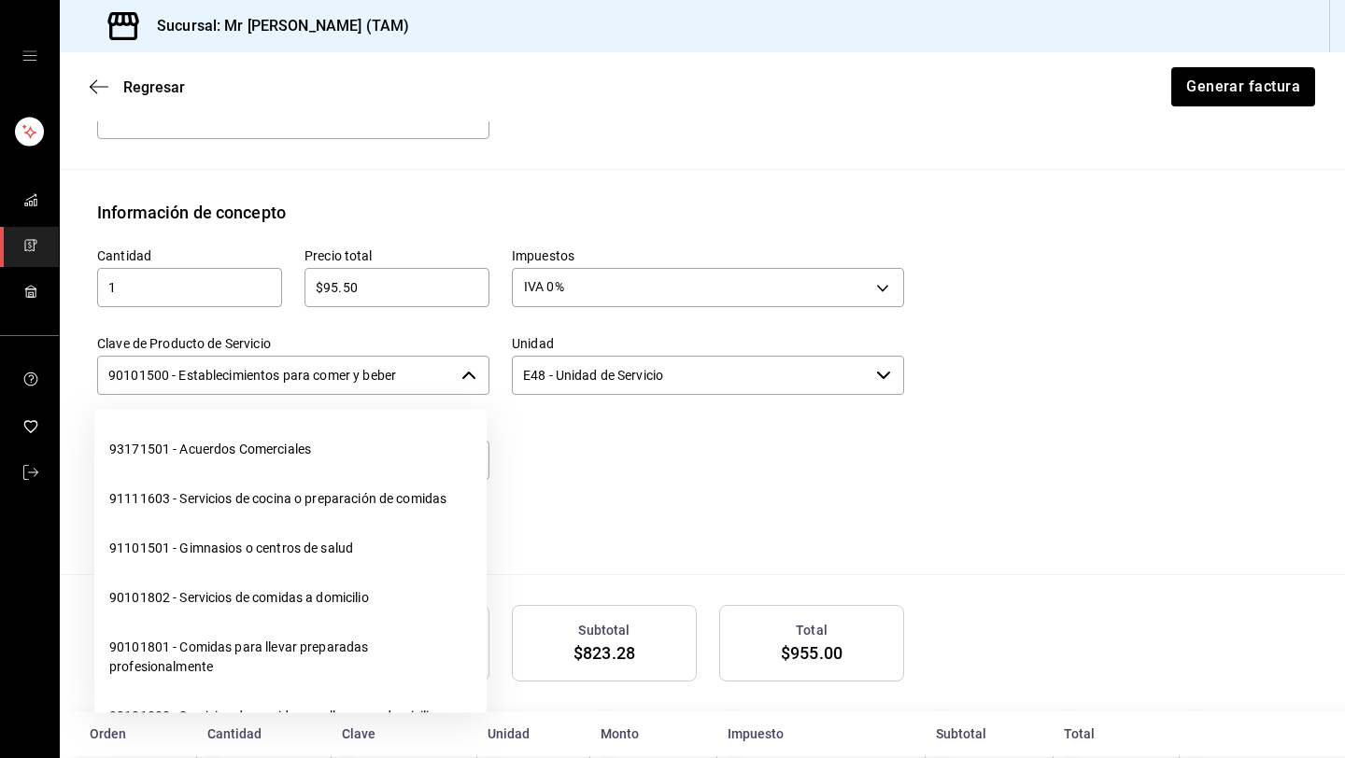
click at [398, 359] on input "90101500 - Establecimientos para comer y beber" at bounding box center [275, 375] width 357 height 39
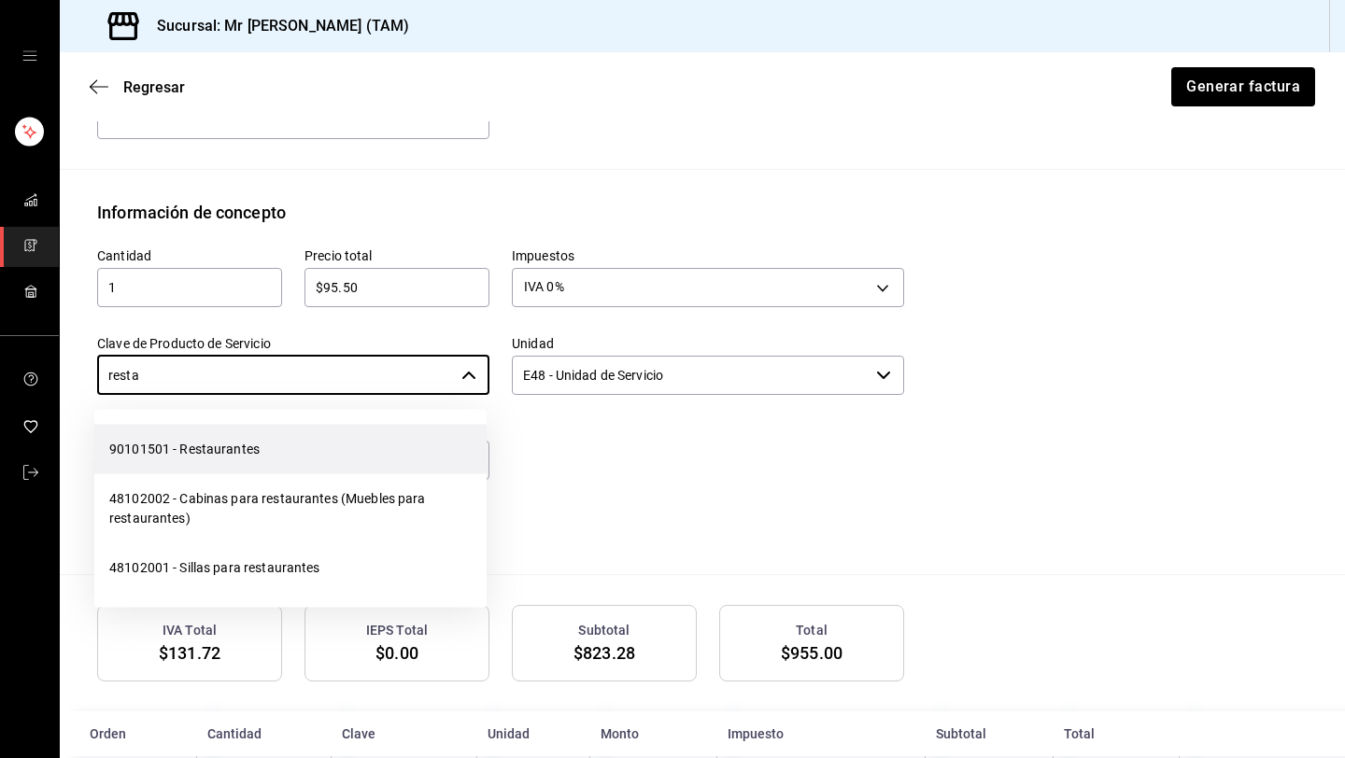
click at [400, 446] on li "90101501 - Restaurantes" at bounding box center [290, 450] width 392 height 50
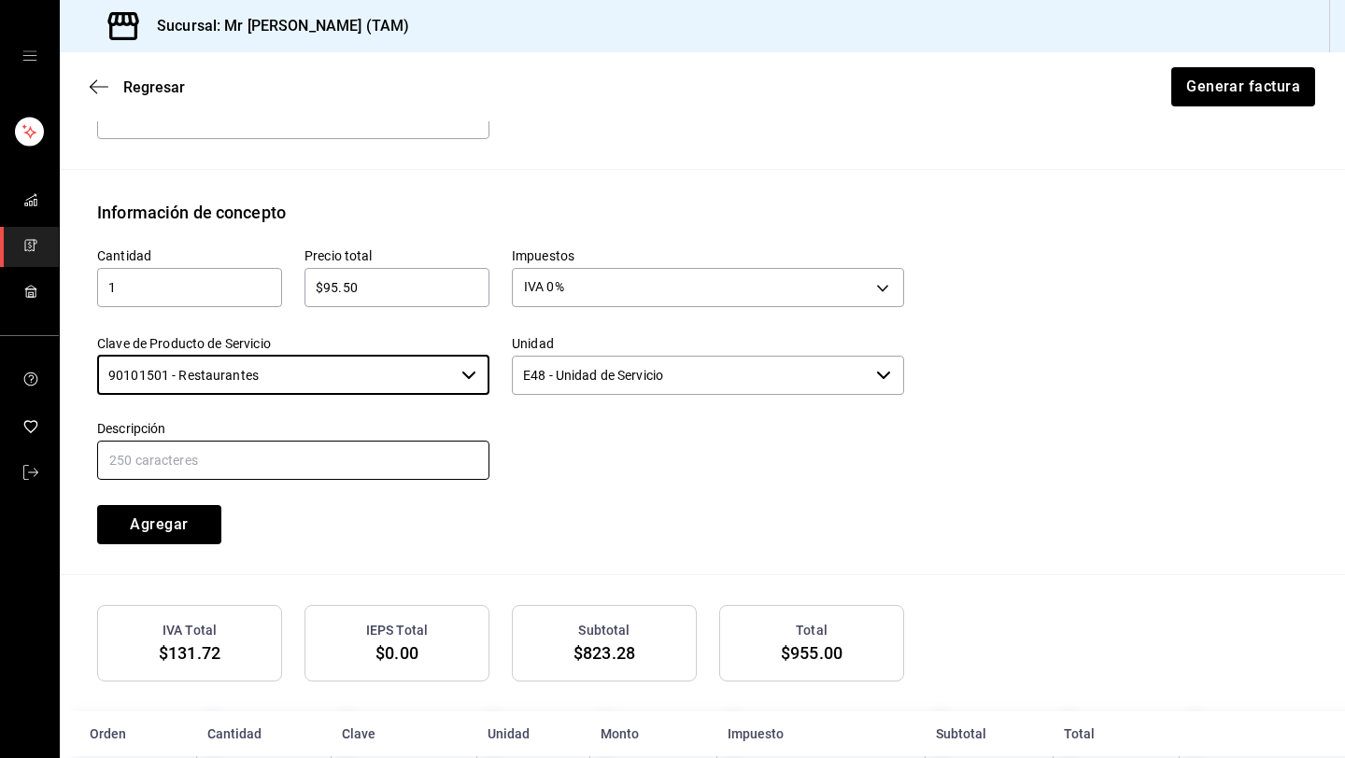
type input "90101501 - Restaurantes"
click at [348, 455] on input "text" at bounding box center [293, 460] width 392 height 39
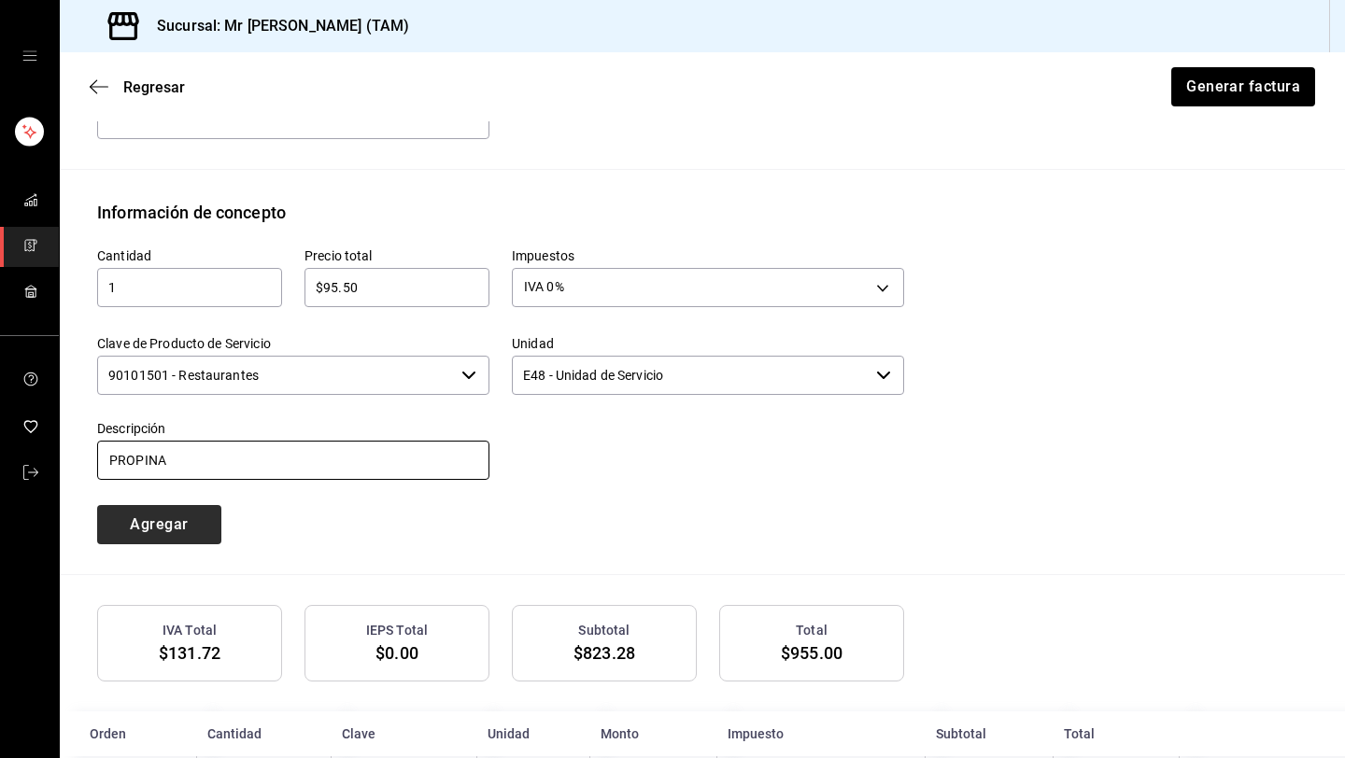
type input "PROPINA"
click at [164, 530] on button "Agregar" at bounding box center [159, 524] width 124 height 39
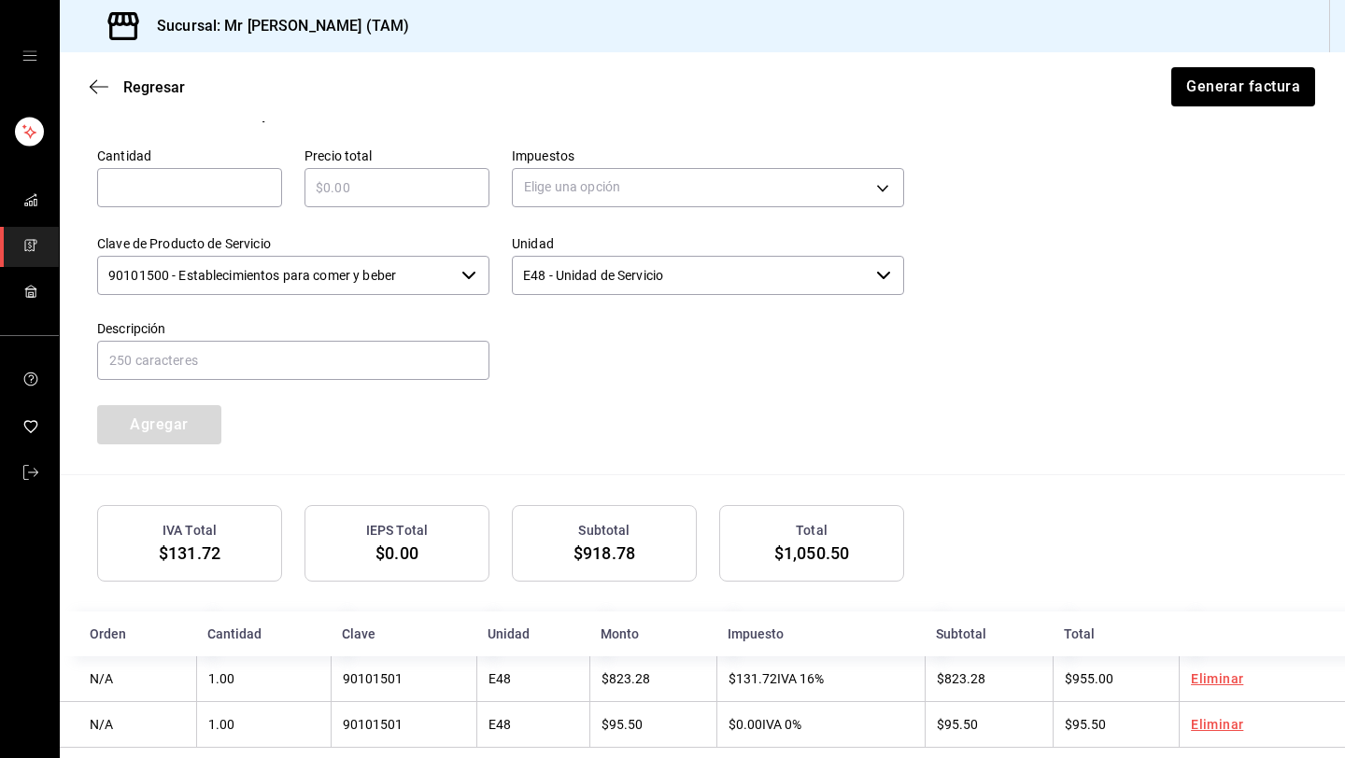
scroll to position [878, 0]
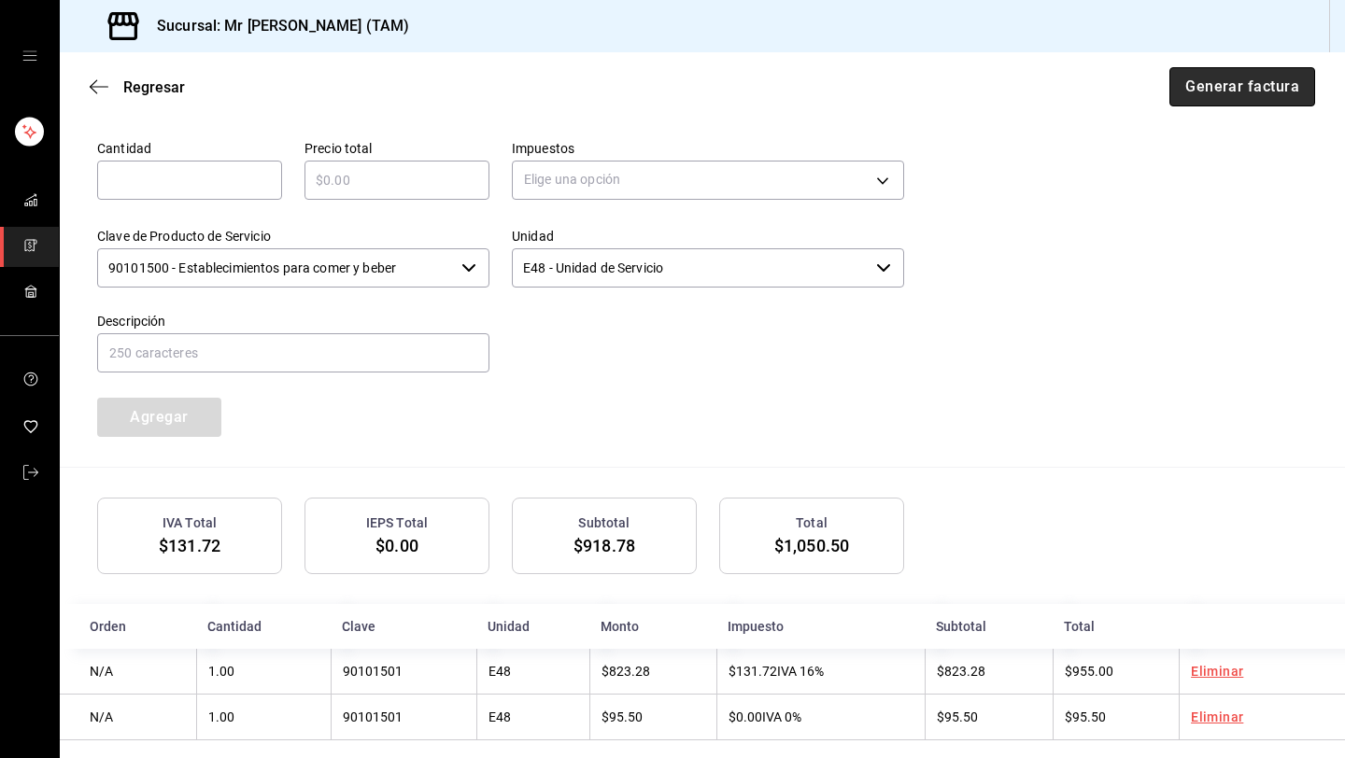
click at [1243, 98] on button "Generar factura" at bounding box center [1242, 86] width 146 height 39
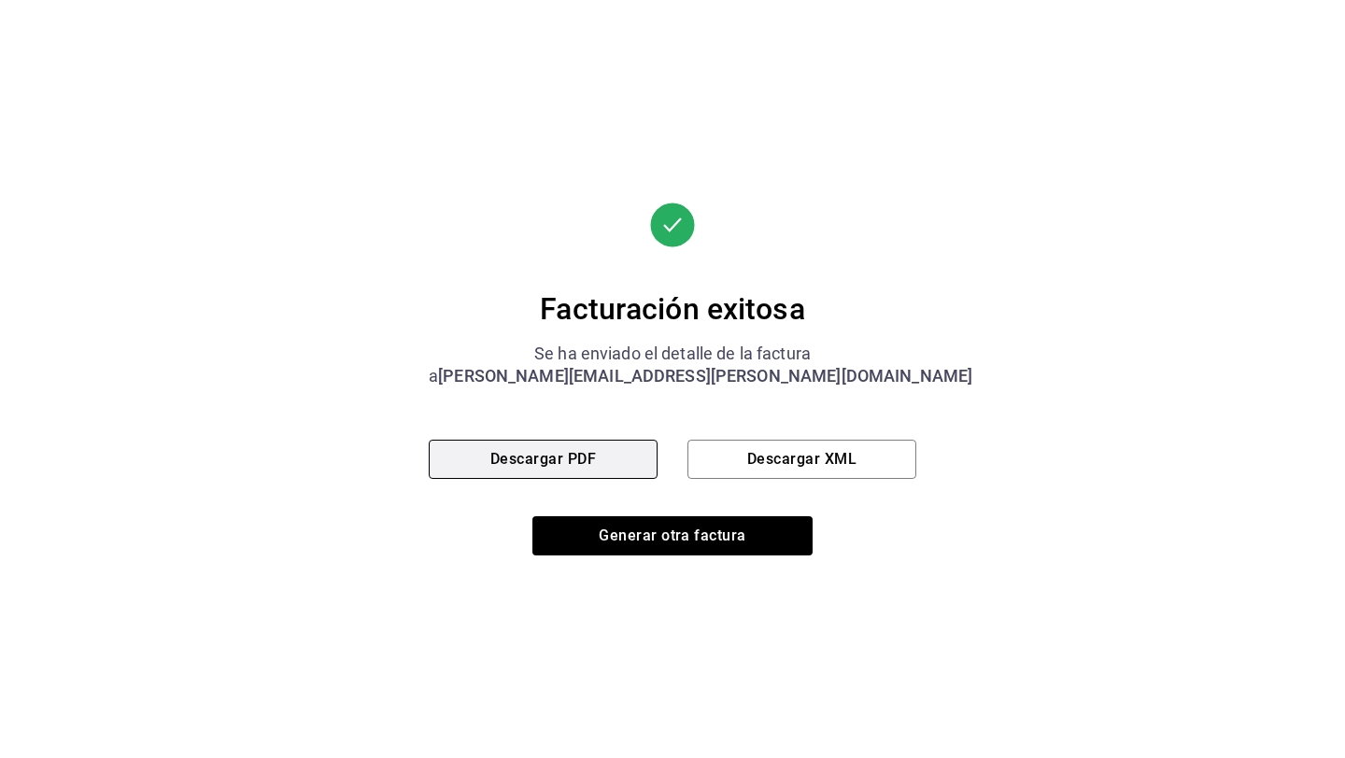
click at [542, 461] on button "Descargar PDF" at bounding box center [543, 459] width 229 height 39
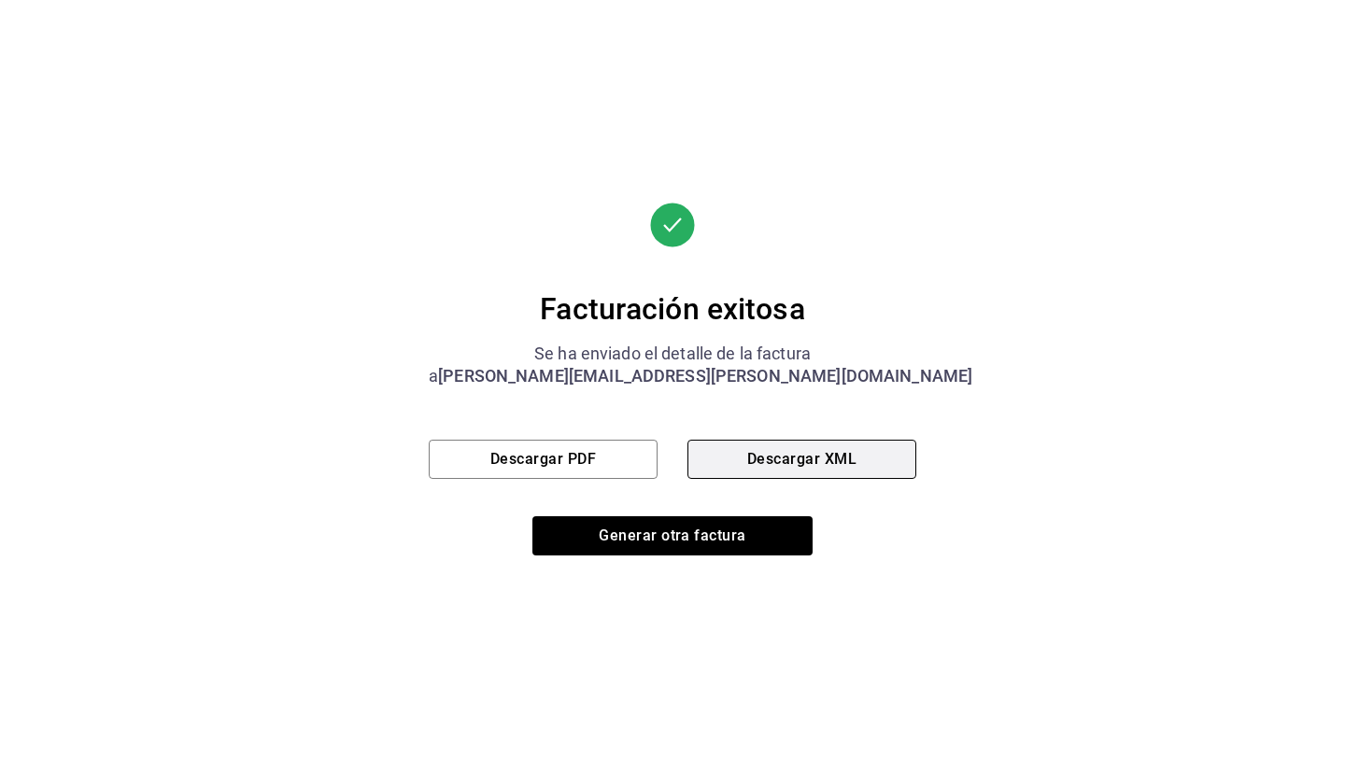
click at [758, 458] on button "Descargar XML" at bounding box center [801, 459] width 229 height 39
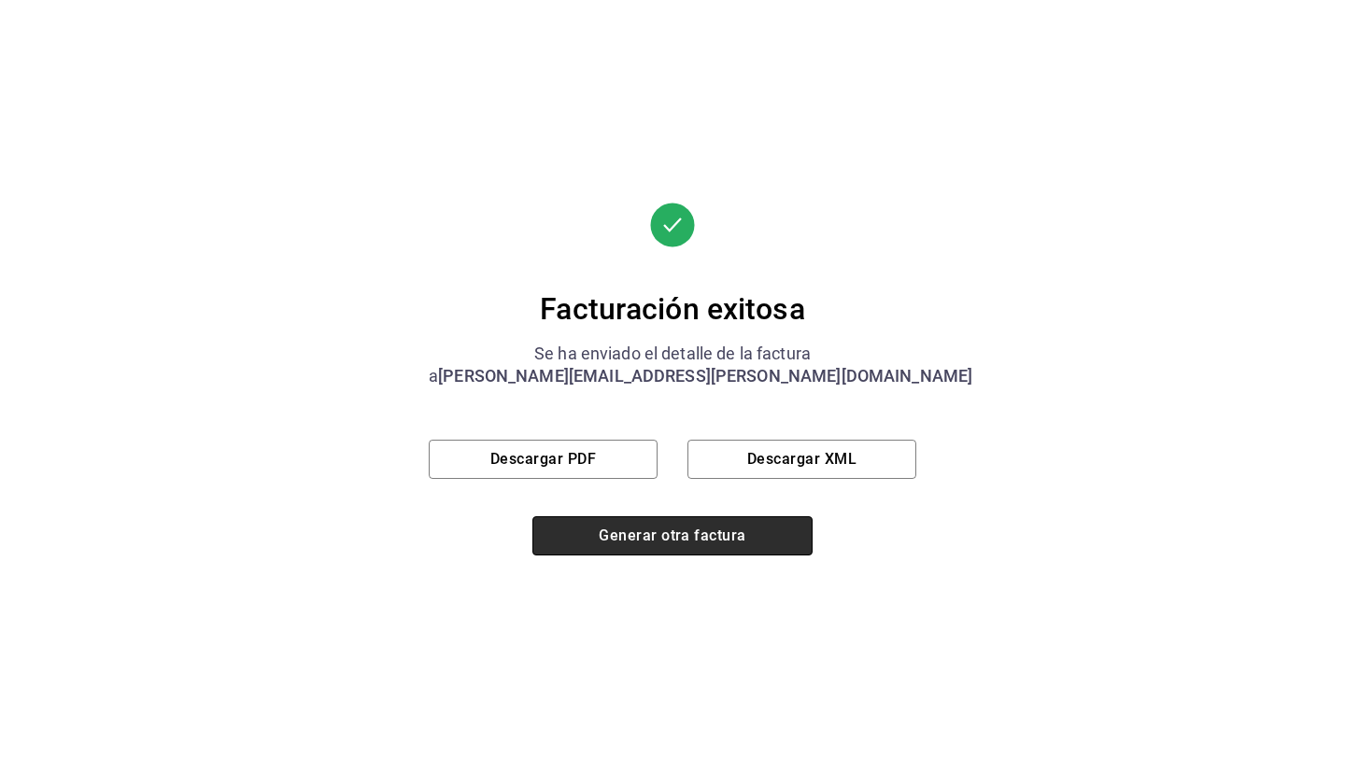
click at [616, 539] on button "Generar otra factura" at bounding box center [672, 536] width 280 height 39
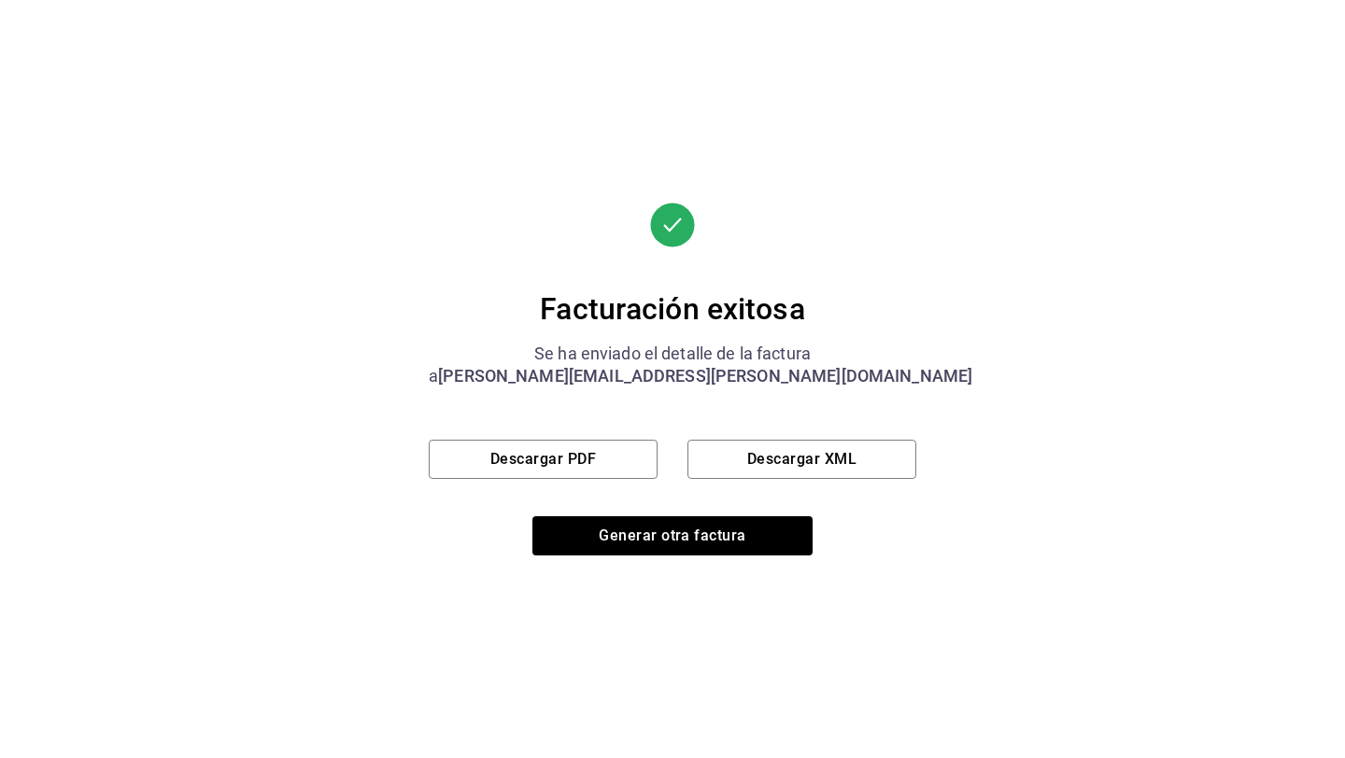
scroll to position [135, 0]
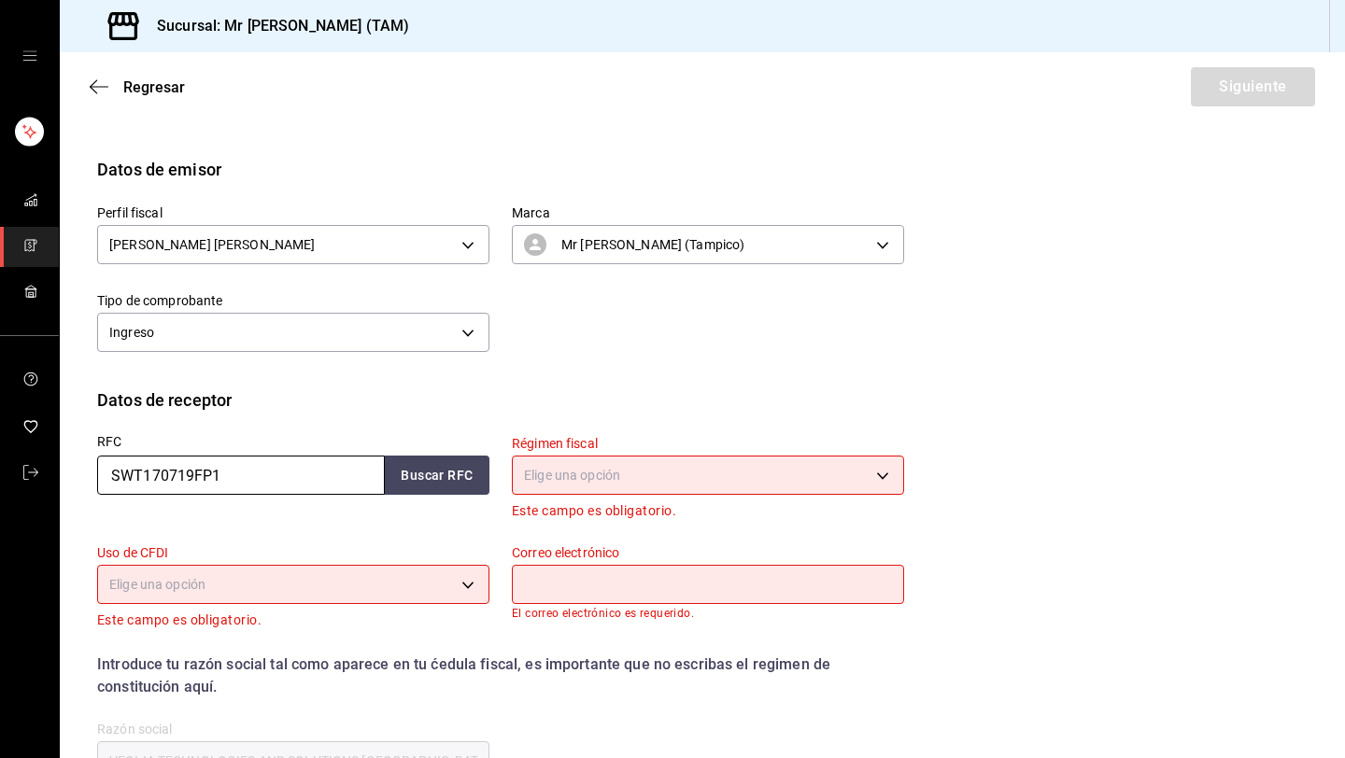
click at [347, 468] on input "SWT170719FP1" at bounding box center [241, 475] width 288 height 39
paste input "71736160-359E"
type input "71736160-359E"
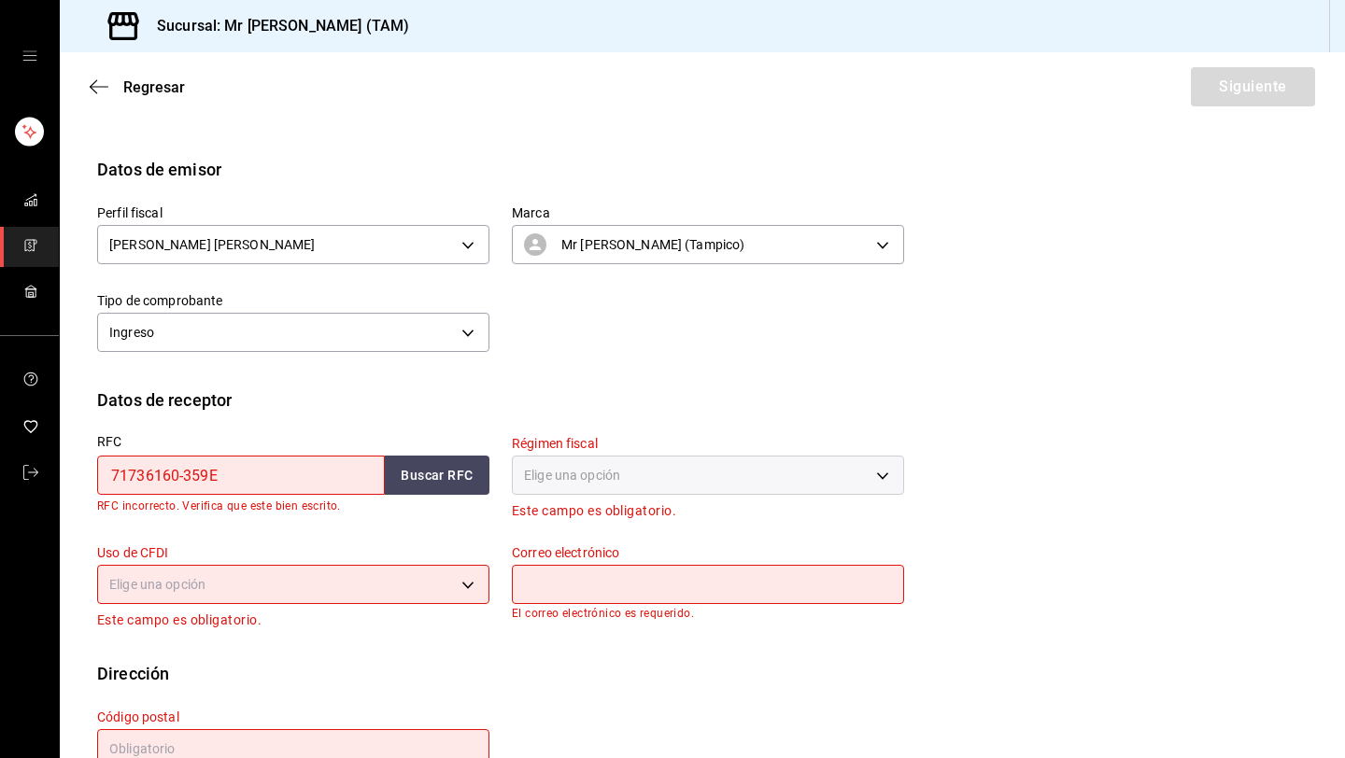
drag, startPoint x: 338, startPoint y: 474, endPoint x: 1, endPoint y: 454, distance: 337.8
click at [0, 455] on div "Sucursal: Mr [PERSON_NAME] (TAM) Regresar Siguiente Factura general Realiza tus…" at bounding box center [672, 379] width 1345 height 758
paste input "ATM9805252IA"
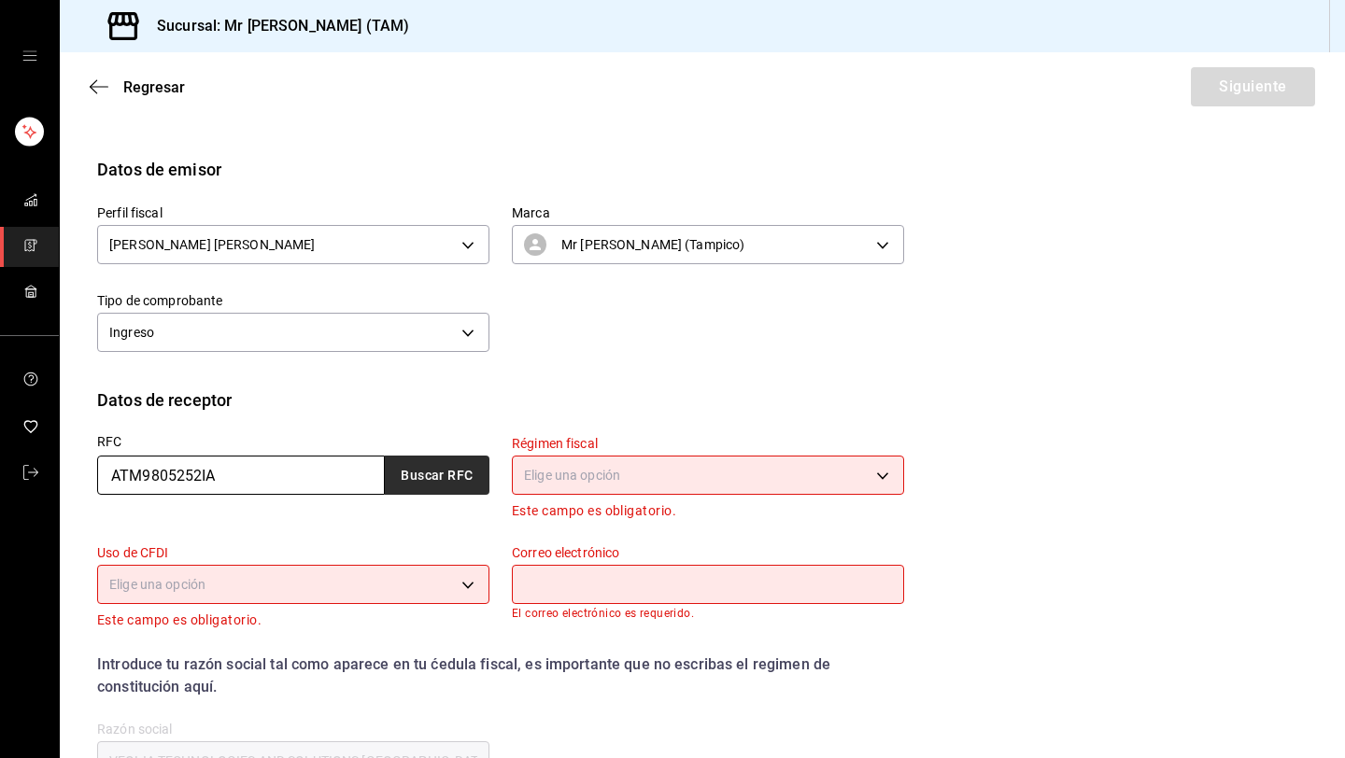
type input "ATM9805252IA"
click at [424, 471] on button "Buscar RFC" at bounding box center [437, 475] width 105 height 39
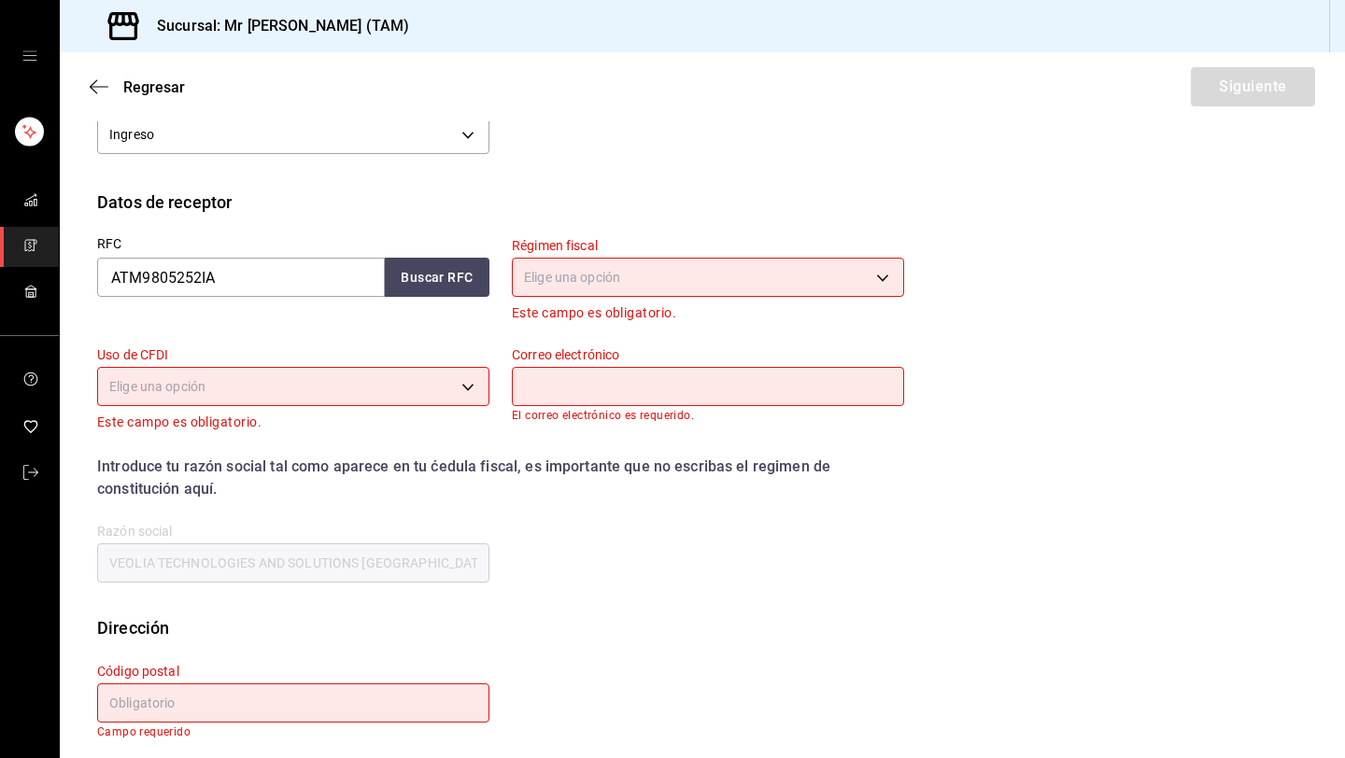
scroll to position [345, 0]
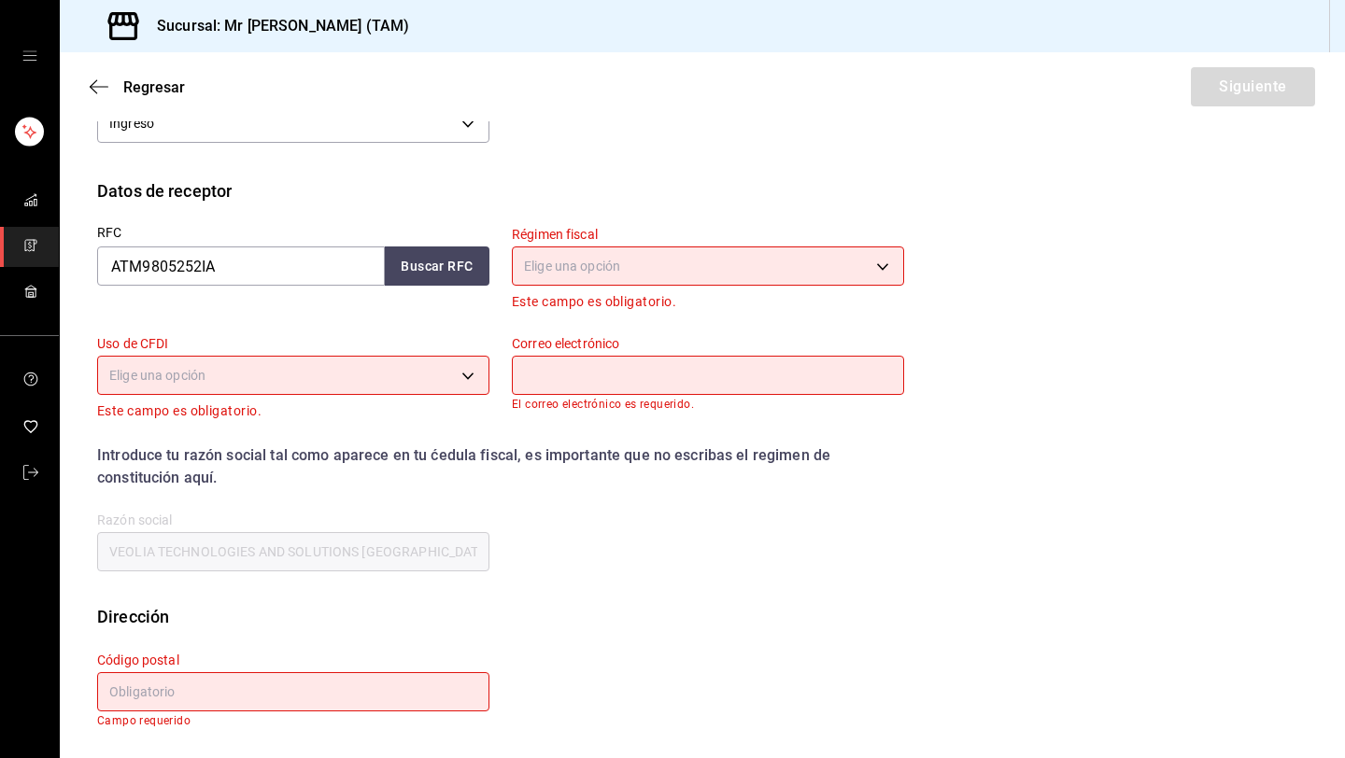
click at [264, 376] on body "Sucursal: Mr [PERSON_NAME] (TAM) Regresar Siguiente Factura general Realiza tus…" at bounding box center [672, 379] width 1345 height 758
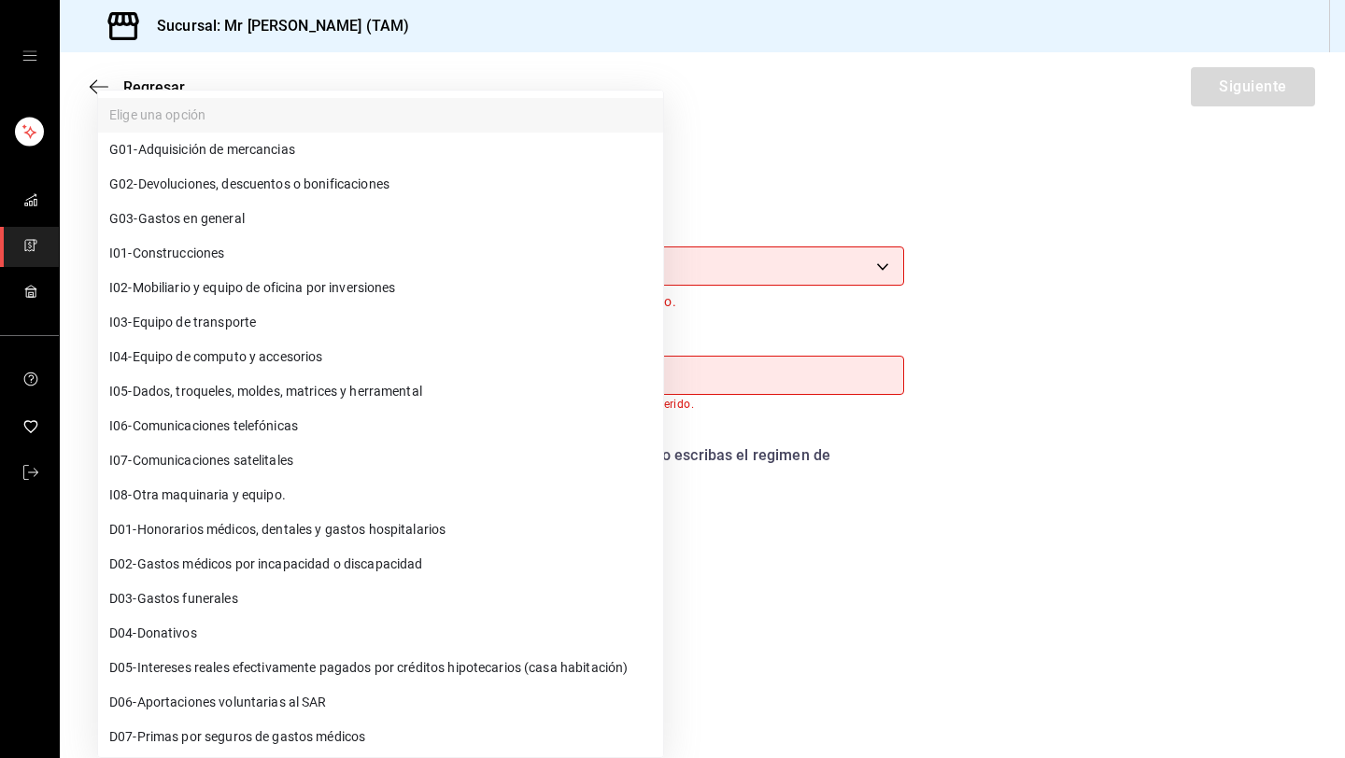
click at [233, 211] on span "G03 - Gastos en general" at bounding box center [176, 219] width 135 height 20
type input "G03"
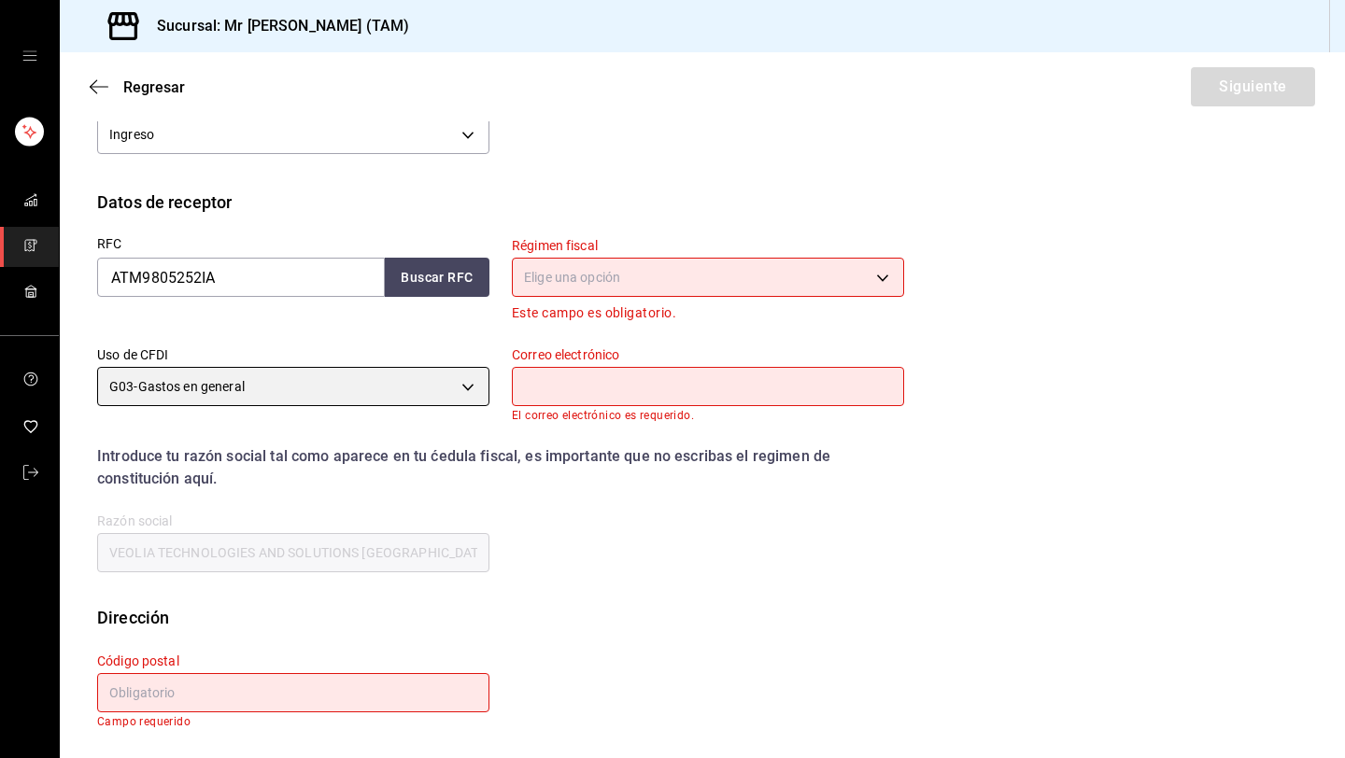
scroll to position [333, 0]
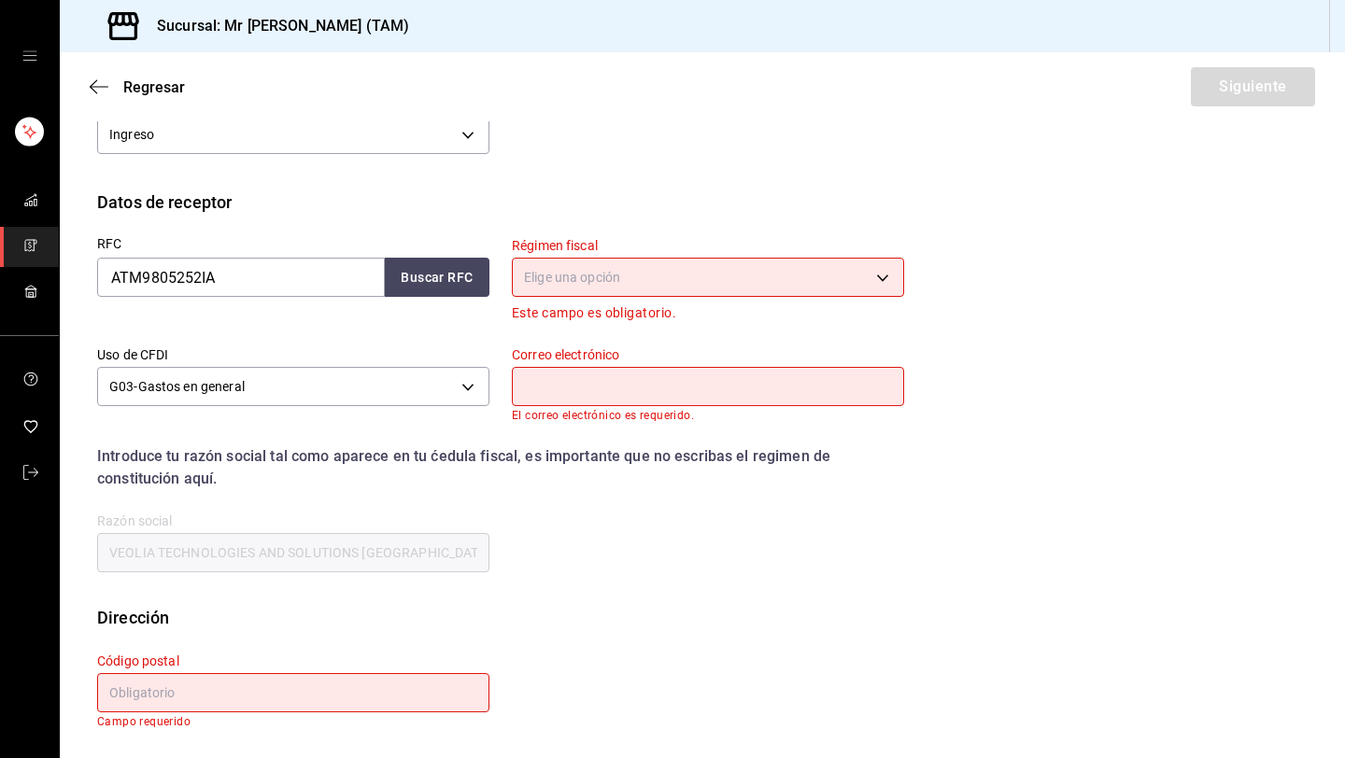
click at [595, 265] on body "Sucursal: Mr [PERSON_NAME] (TAM) Regresar Siguiente Factura general Realiza tus…" at bounding box center [672, 379] width 1345 height 758
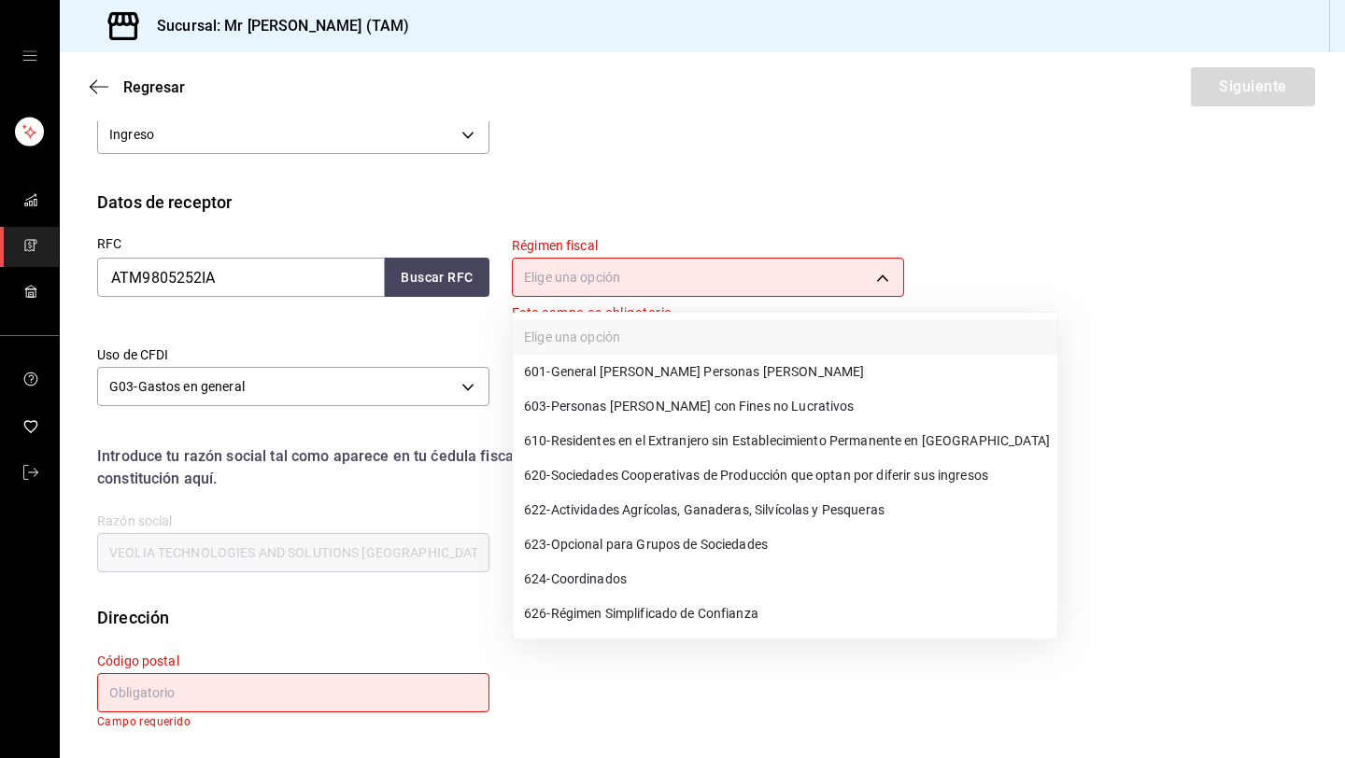
click at [602, 367] on span "601 - General [PERSON_NAME] Personas [PERSON_NAME]" at bounding box center [694, 372] width 340 height 20
type input "601"
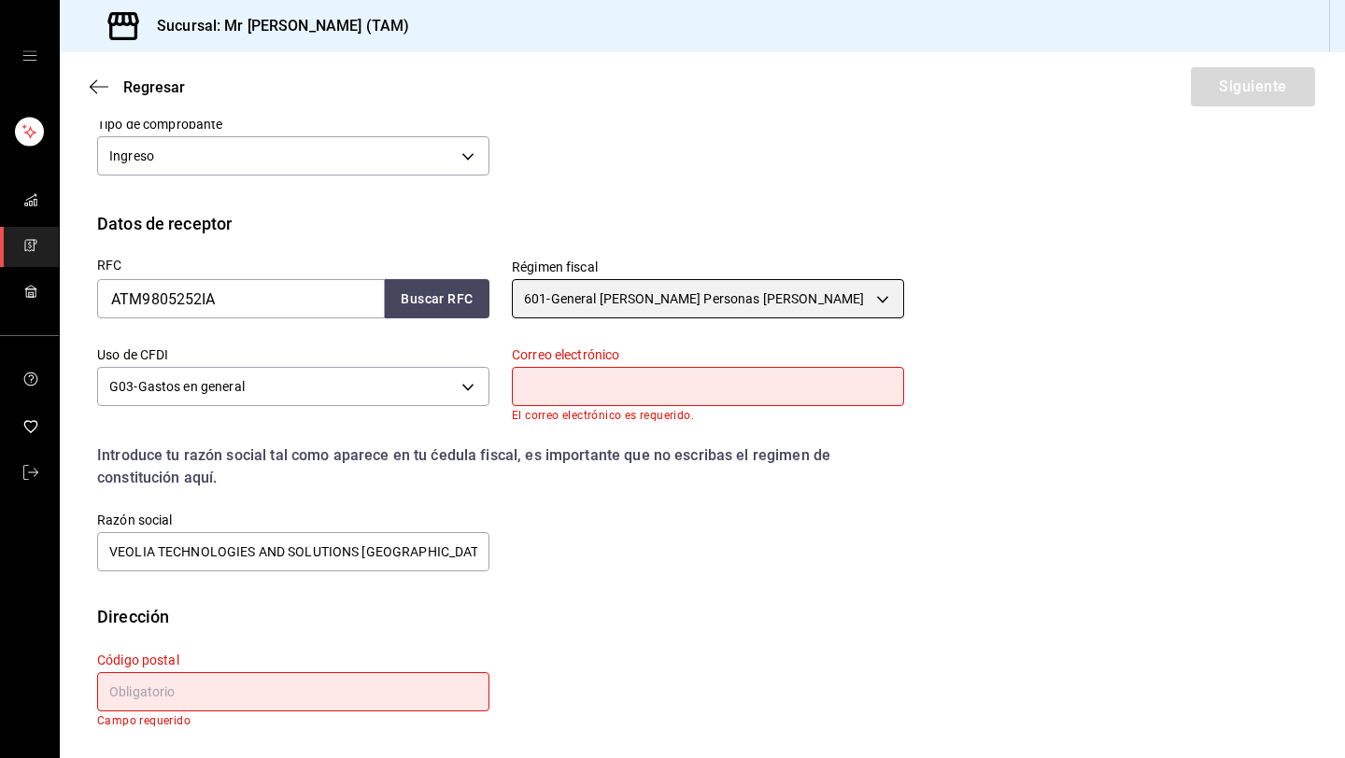
scroll to position [312, 0]
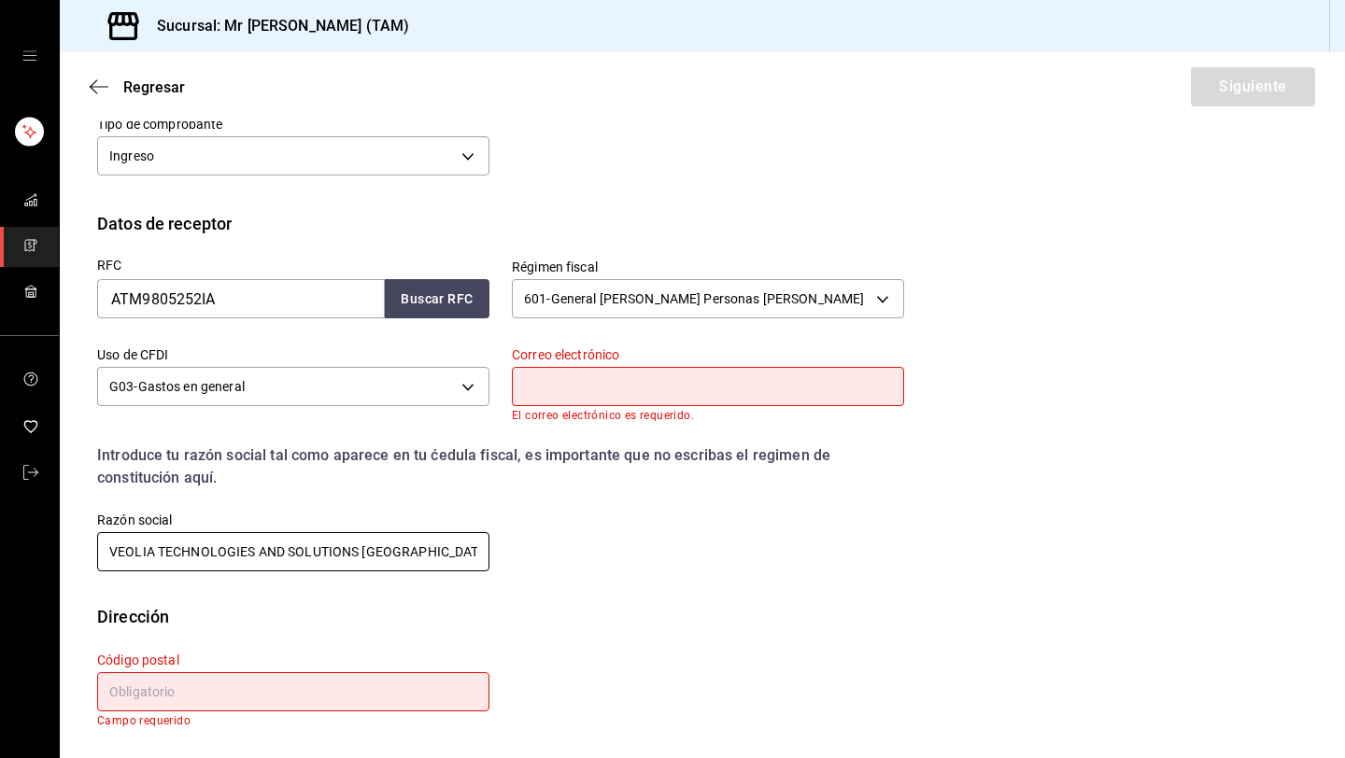
click at [469, 555] on input "VEOLIA TECHNOLOGIES AND SOLUTIONS [GEOGRAPHIC_DATA]" at bounding box center [293, 551] width 392 height 39
paste input "ALTAMIRA TERMINAL MULTIMODAL"
type input "ALTAMIRA TERMINAL MULTIMODAL"
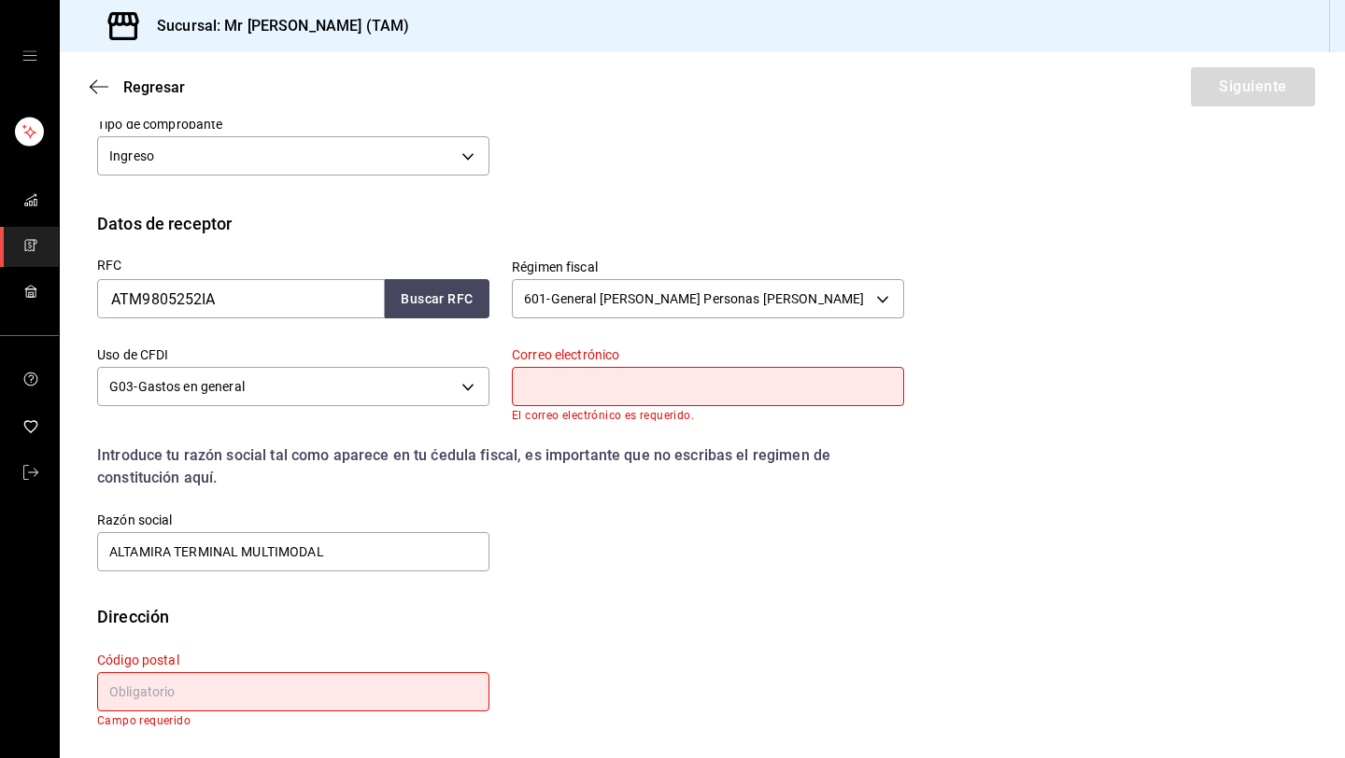
click at [298, 703] on input "text" at bounding box center [293, 692] width 392 height 39
paste input "64700"
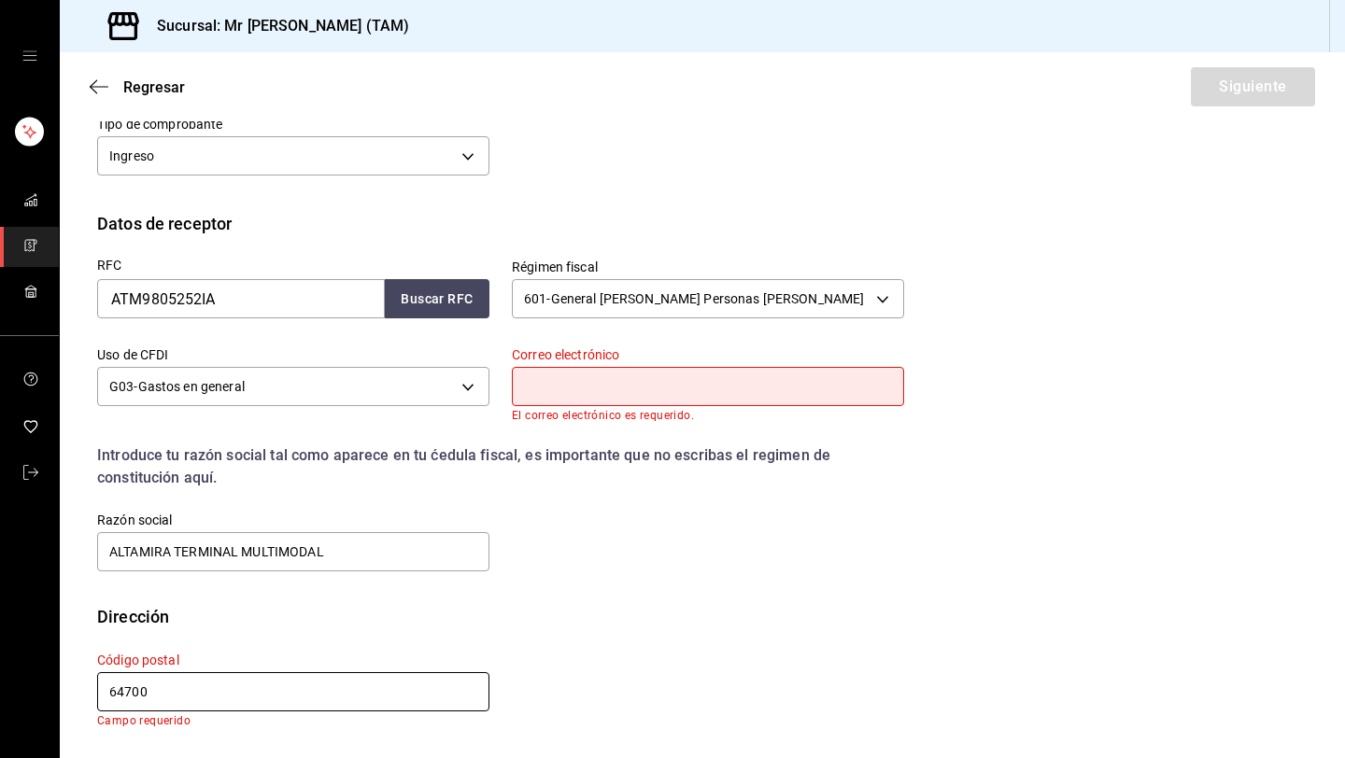
scroll to position [298, 0]
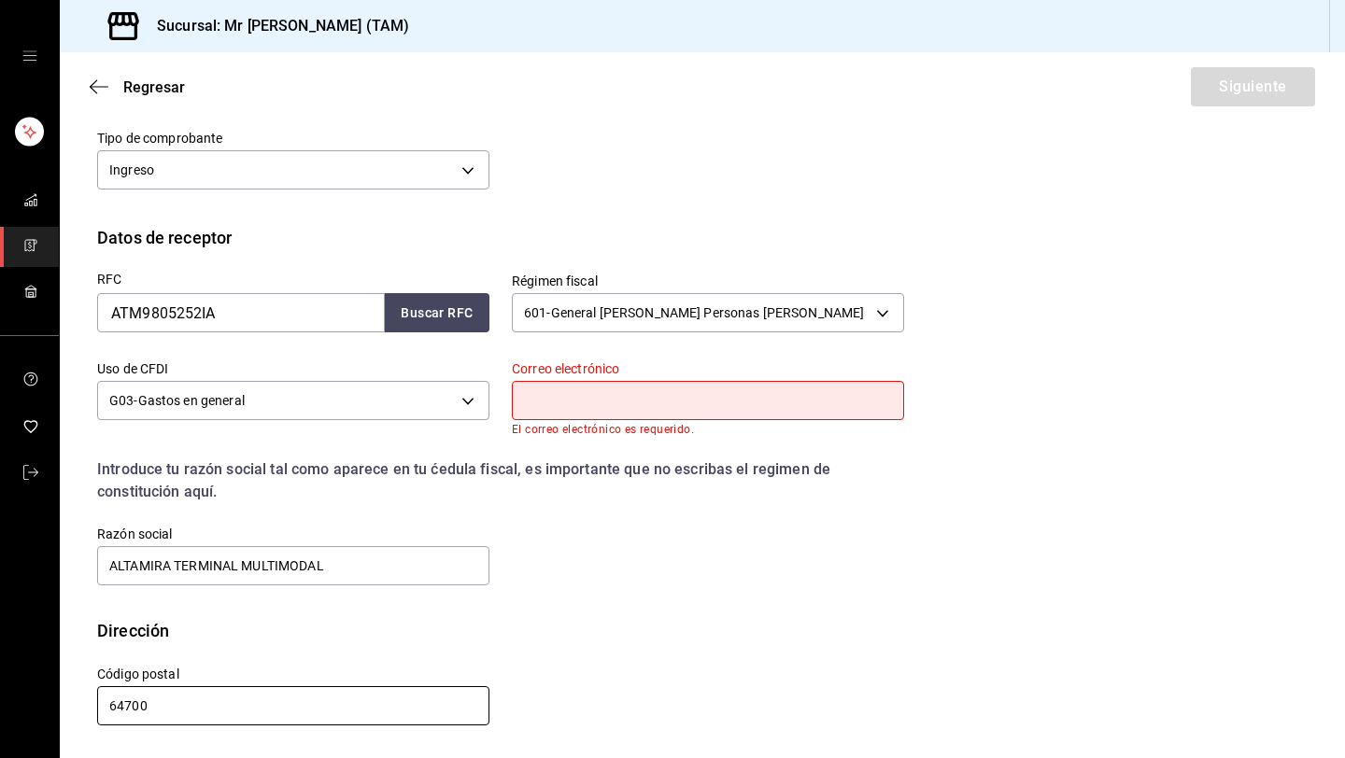
type input "64700"
click at [631, 390] on input "text" at bounding box center [708, 400] width 392 height 39
paste input "[PERSON_NAME][EMAIL_ADDRESS][PERSON_NAME][DOMAIN_NAME]"
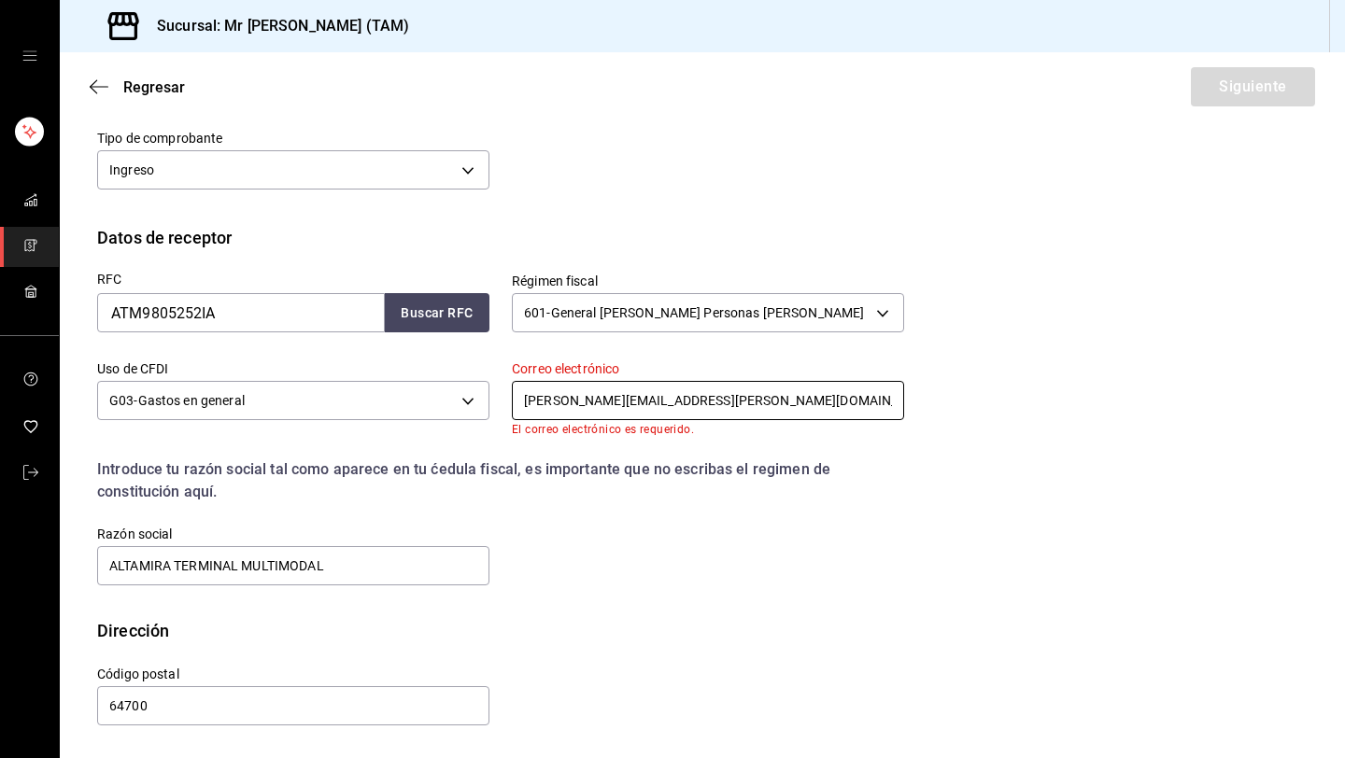
scroll to position [288, 0]
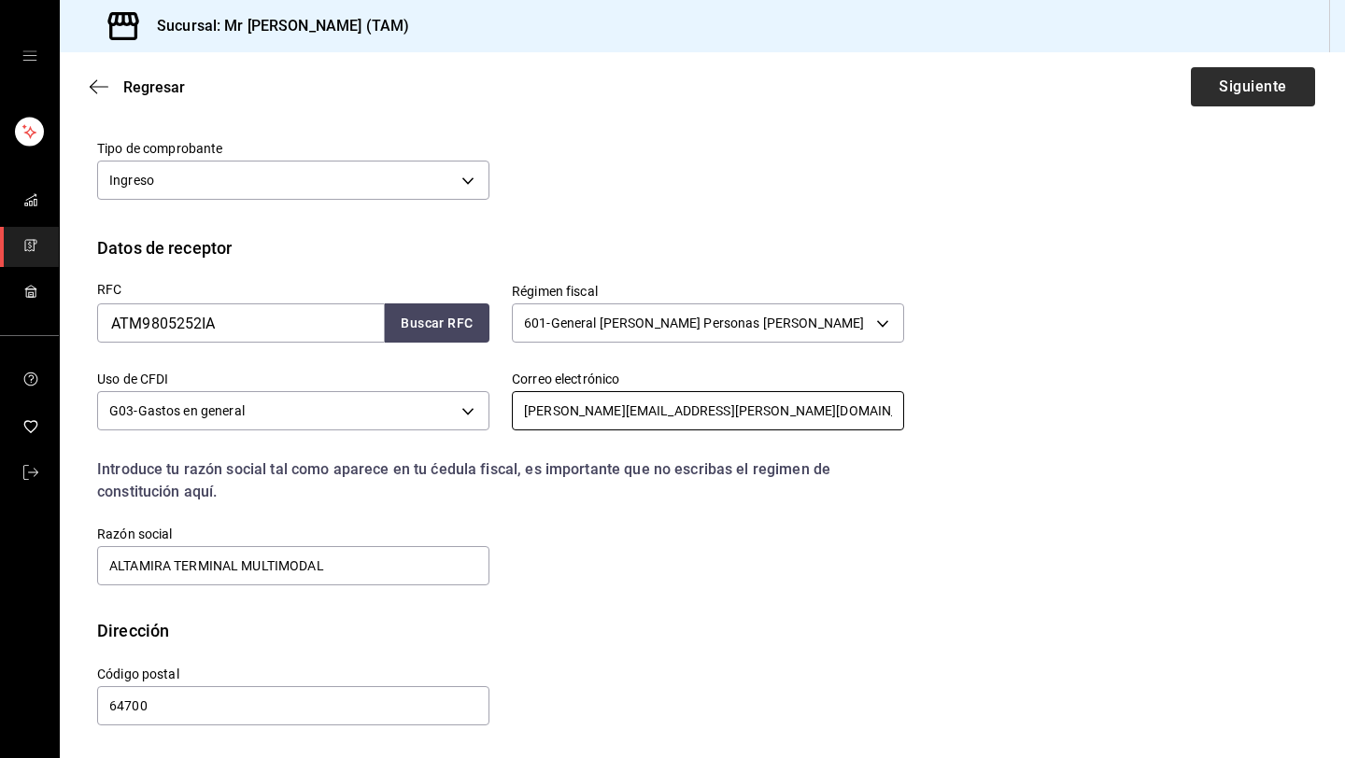
type input "[PERSON_NAME][EMAIL_ADDRESS][PERSON_NAME][DOMAIN_NAME]"
click at [1241, 94] on button "Siguiente" at bounding box center [1253, 86] width 124 height 39
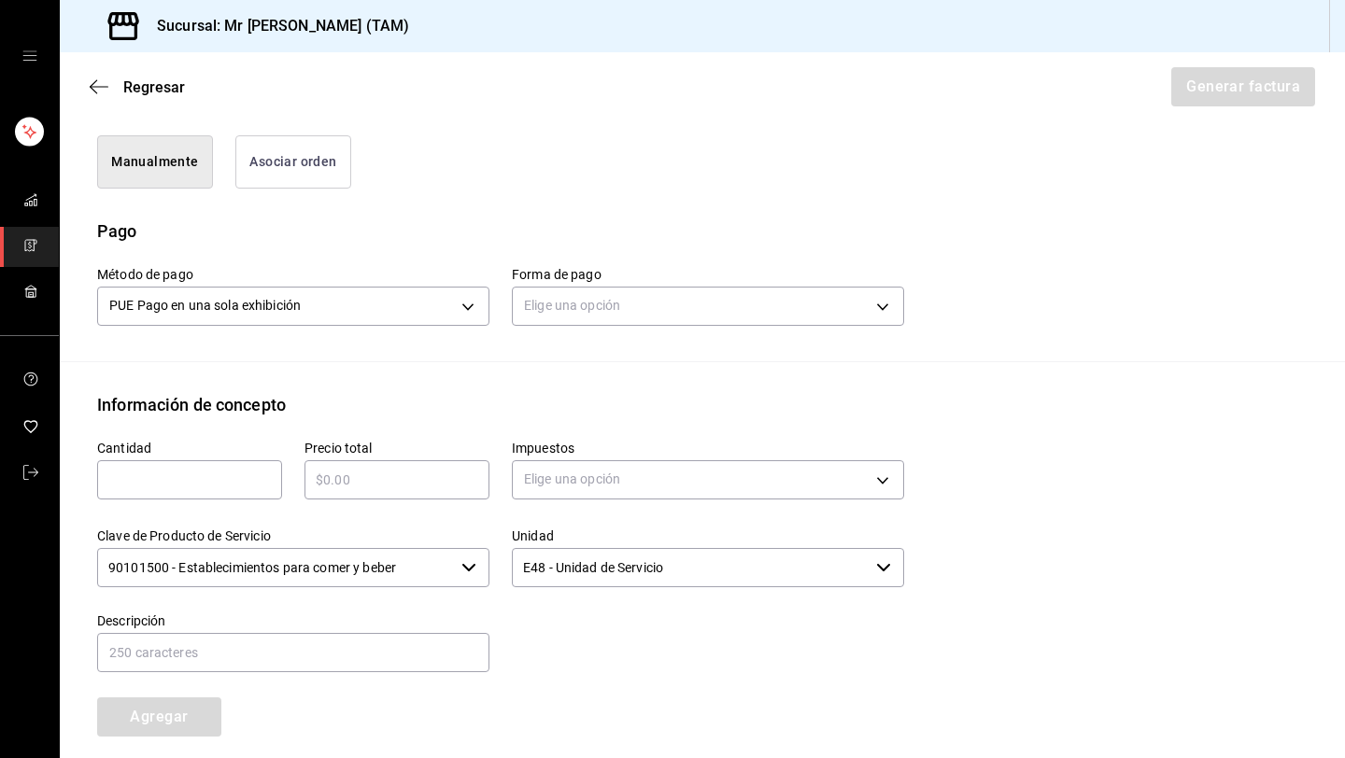
scroll to position [483, 0]
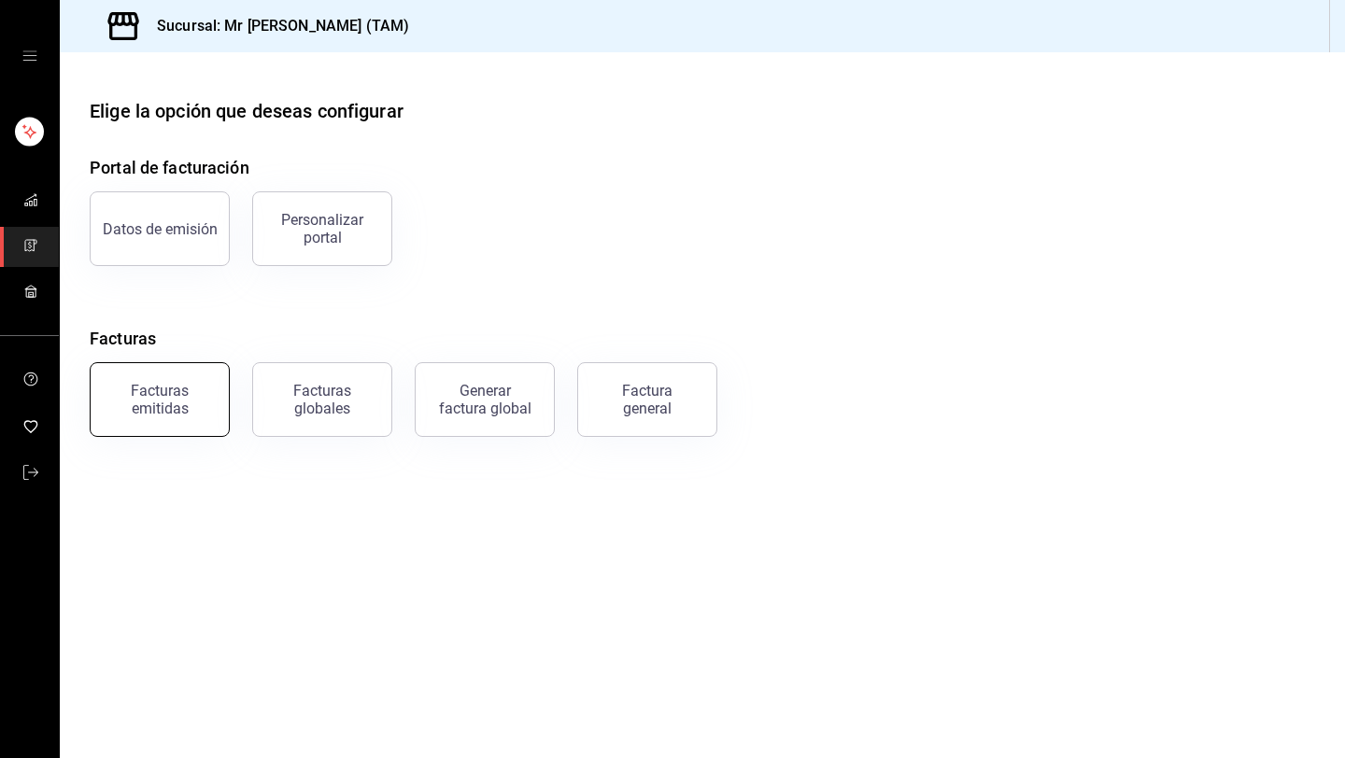
click at [194, 408] on div "Facturas emitidas" at bounding box center [160, 399] width 116 height 35
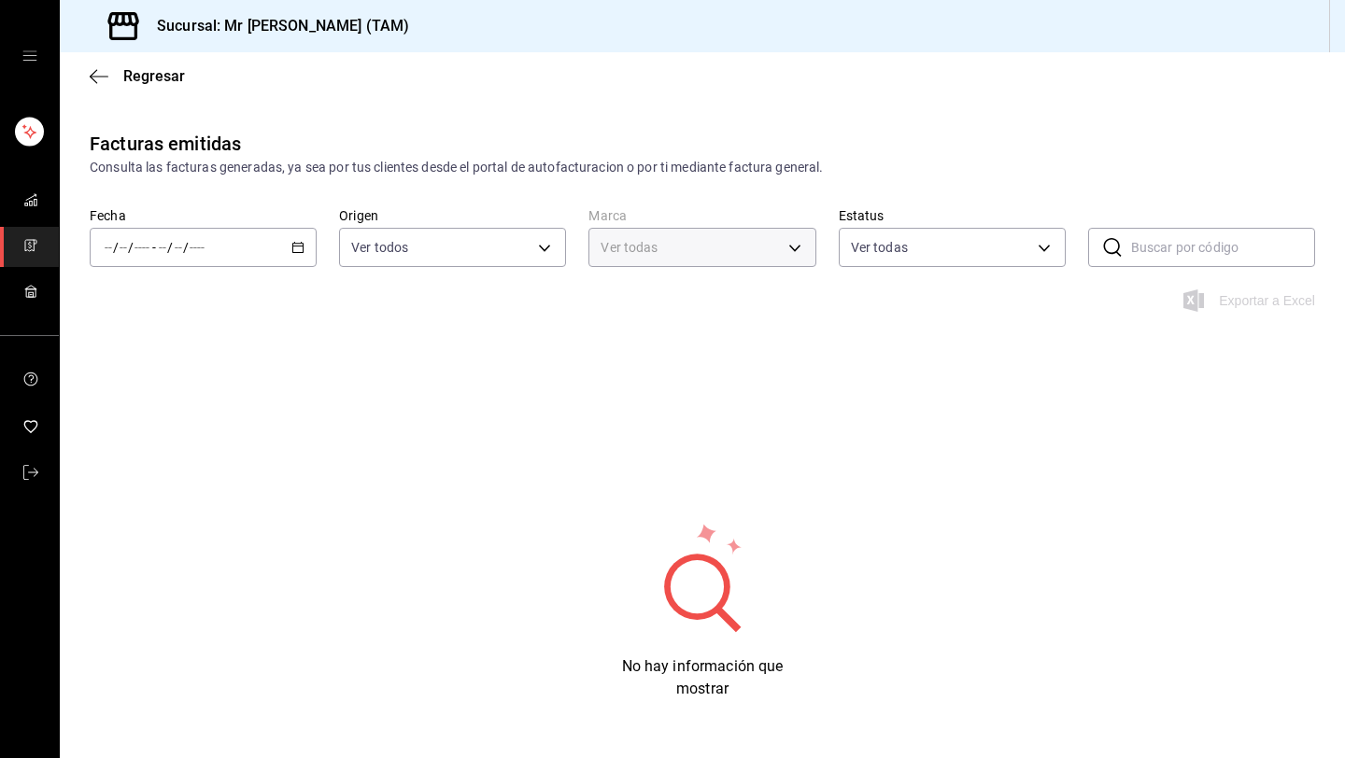
type input "7082ddc5-3cea-471a-bd4f-d41619b848f0,bc9a0e64-aa29-4e82-8e21-4ca092c701c3"
click at [295, 249] on icon "button" at bounding box center [297, 247] width 13 height 13
click at [223, 307] on span "Hoy" at bounding box center [178, 304] width 145 height 20
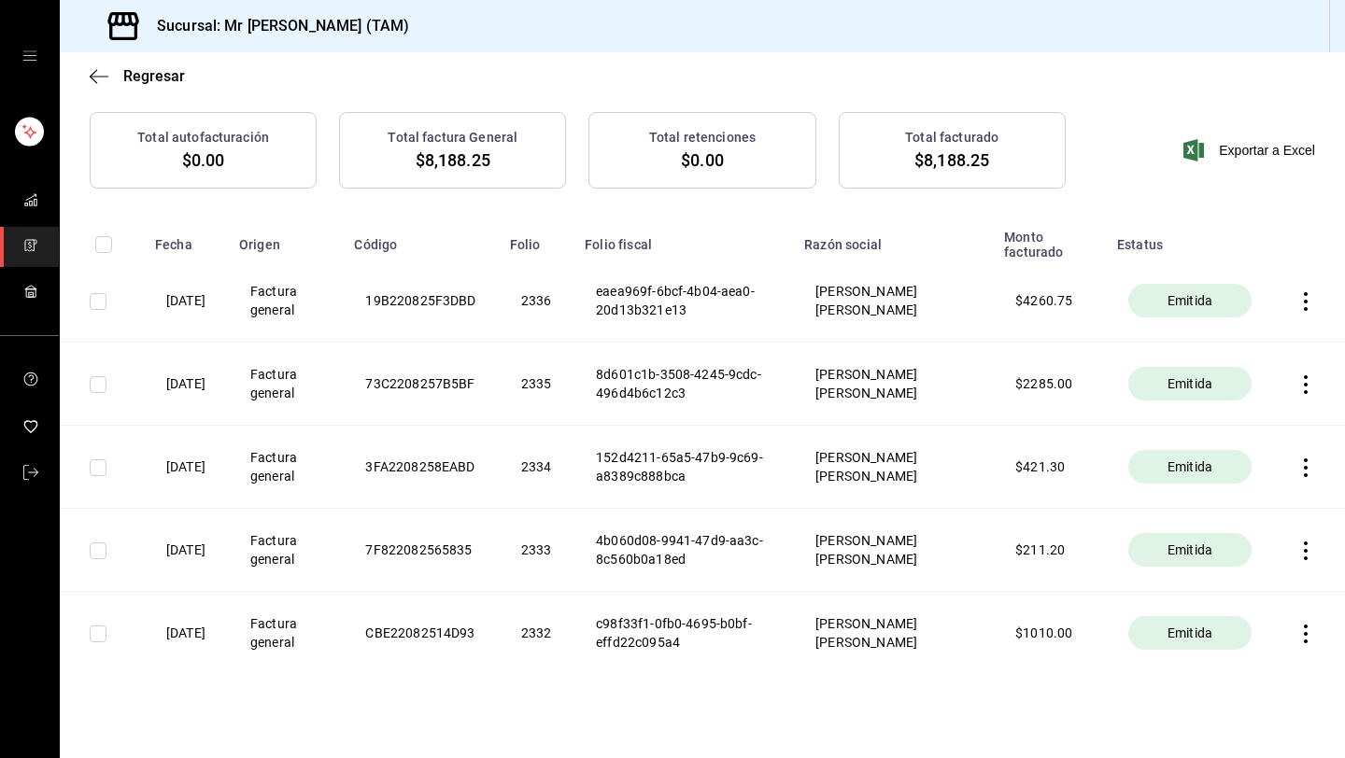
scroll to position [199, 0]
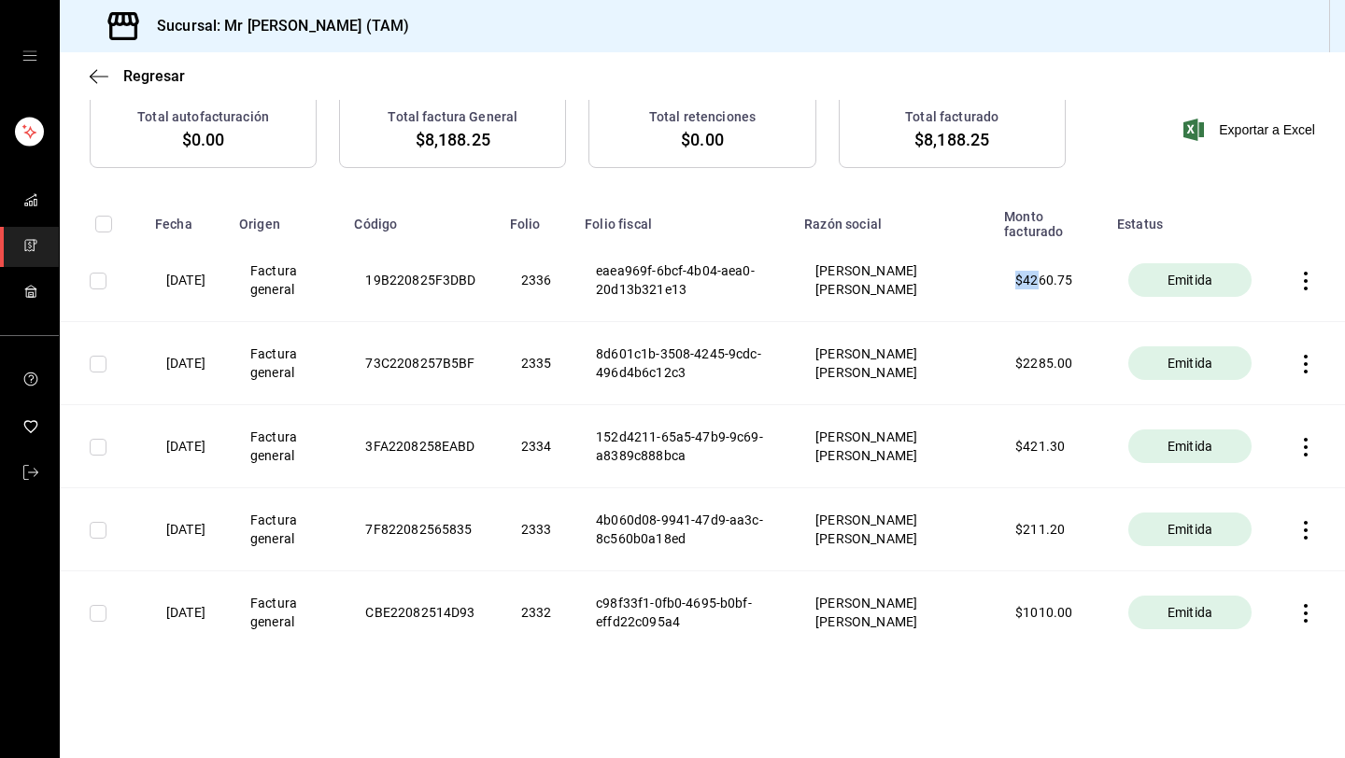
drag, startPoint x: 1037, startPoint y: 278, endPoint x: 1092, endPoint y: 271, distance: 55.6
click at [1092, 271] on th "$ 4260.75" at bounding box center [1049, 280] width 113 height 83
click at [1031, 347] on th "$ 2285.00" at bounding box center [1049, 363] width 113 height 83
click at [1293, 358] on th at bounding box center [1309, 363] width 71 height 83
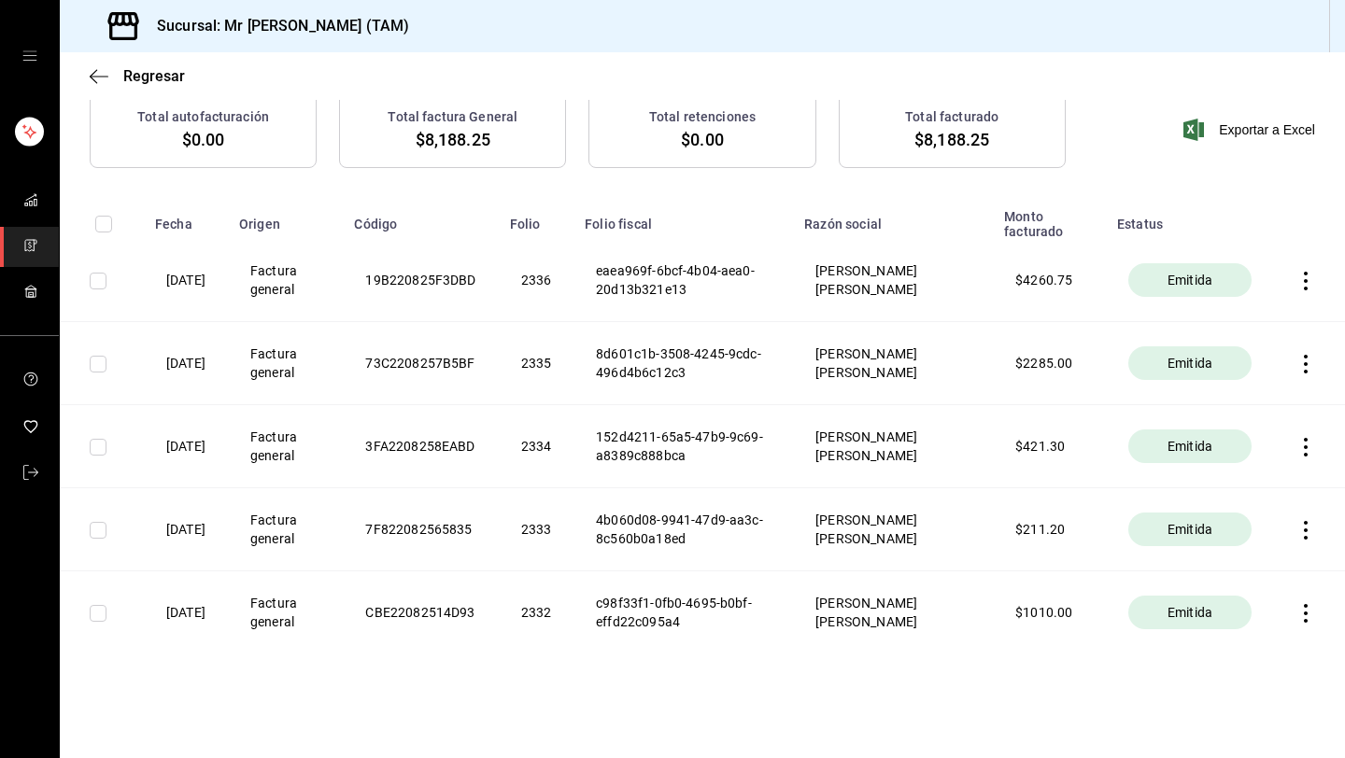
click at [1311, 358] on icon "button" at bounding box center [1306, 364] width 19 height 19
click at [1255, 313] on div "Descargar PDF" at bounding box center [1247, 317] width 90 height 15
